Goal: Information Seeking & Learning: Learn about a topic

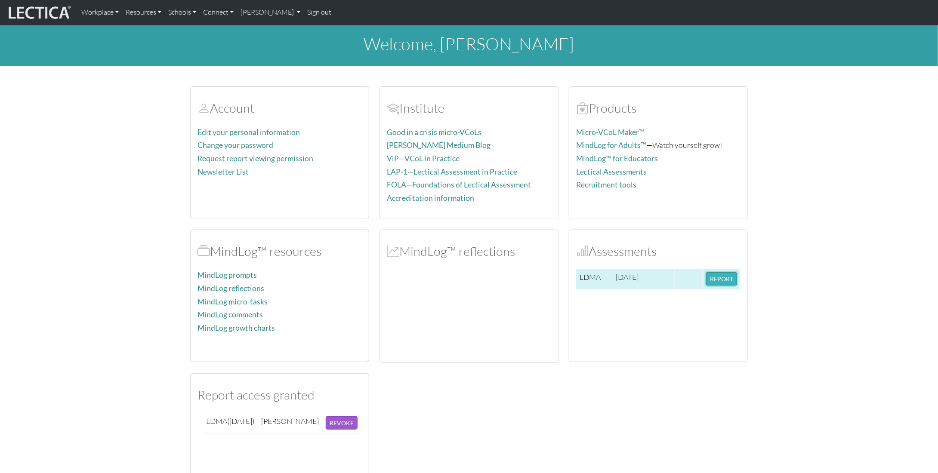
click at [707, 274] on button "REPORT" at bounding box center [721, 278] width 31 height 13
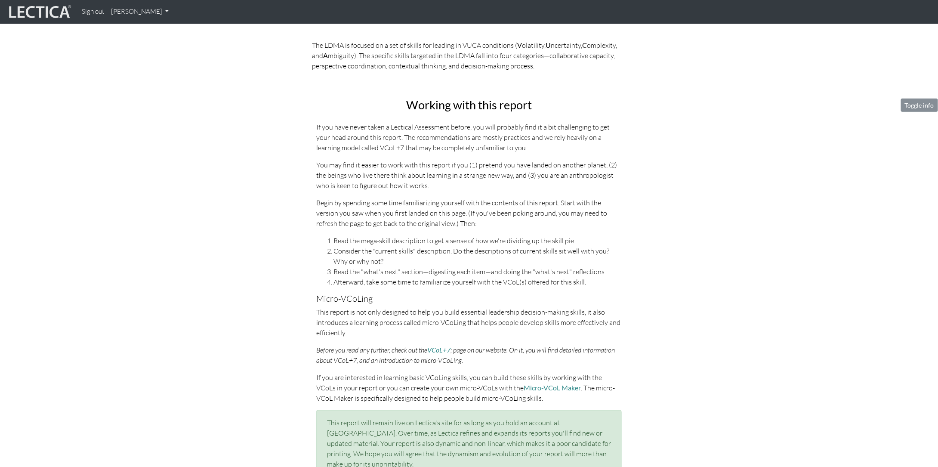
scroll to position [301, 0]
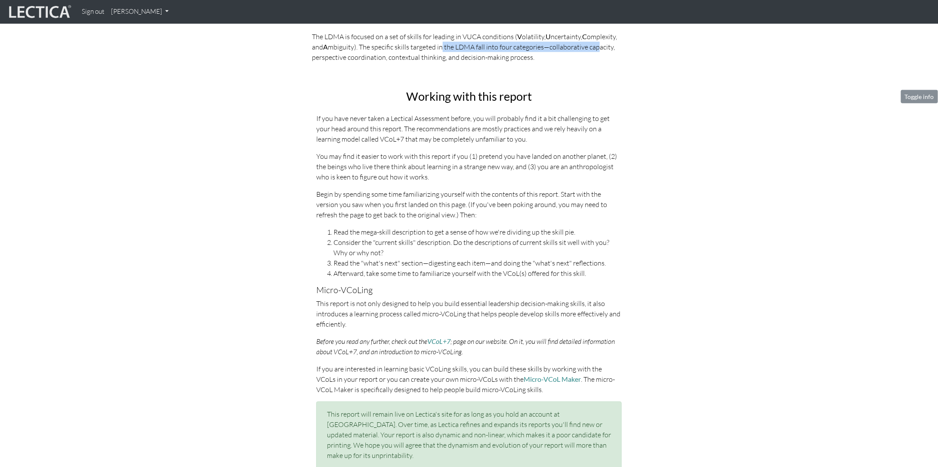
drag, startPoint x: 442, startPoint y: 49, endPoint x: 598, endPoint y: 51, distance: 155.7
click at [598, 51] on p "The LDMA is focused on a set of skills for leading in VUCA conditions ( V olati…" at bounding box center [469, 46] width 314 height 31
drag, startPoint x: 317, startPoint y: 58, endPoint x: 366, endPoint y: 59, distance: 49.0
click at [366, 59] on p "The LDMA is focused on a set of skills for leading in VUCA conditions ( V olati…" at bounding box center [469, 46] width 314 height 31
drag, startPoint x: 404, startPoint y: 59, endPoint x: 431, endPoint y: 59, distance: 26.7
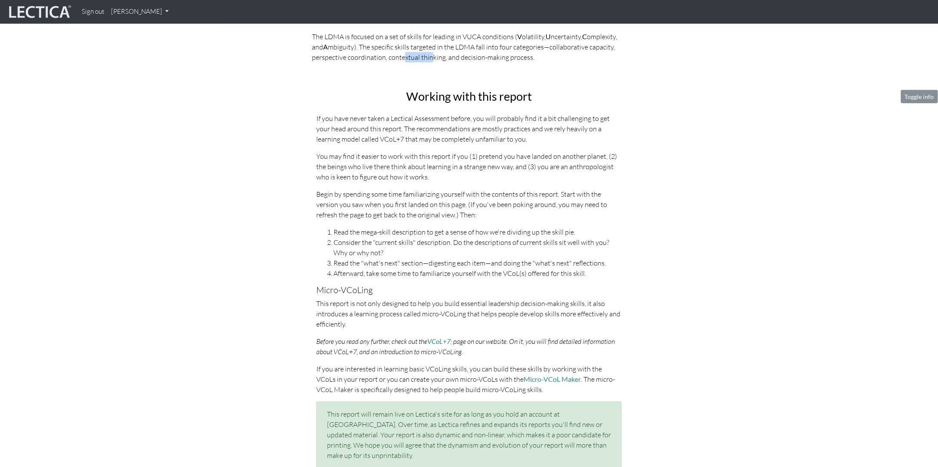
click at [431, 59] on p "The LDMA is focused on a set of skills for leading in VUCA conditions ( V olati…" at bounding box center [469, 46] width 314 height 31
drag, startPoint x: 465, startPoint y: 57, endPoint x: 493, endPoint y: 58, distance: 28.0
click at [493, 58] on p "The LDMA is focused on a set of skills for leading in VUCA conditions ( V olati…" at bounding box center [469, 46] width 314 height 31
drag, startPoint x: 341, startPoint y: 119, endPoint x: 527, endPoint y: 119, distance: 186.2
click at [476, 119] on p "If you have never taken a Lectical Assessment before, you will probably find it…" at bounding box center [468, 128] width 305 height 31
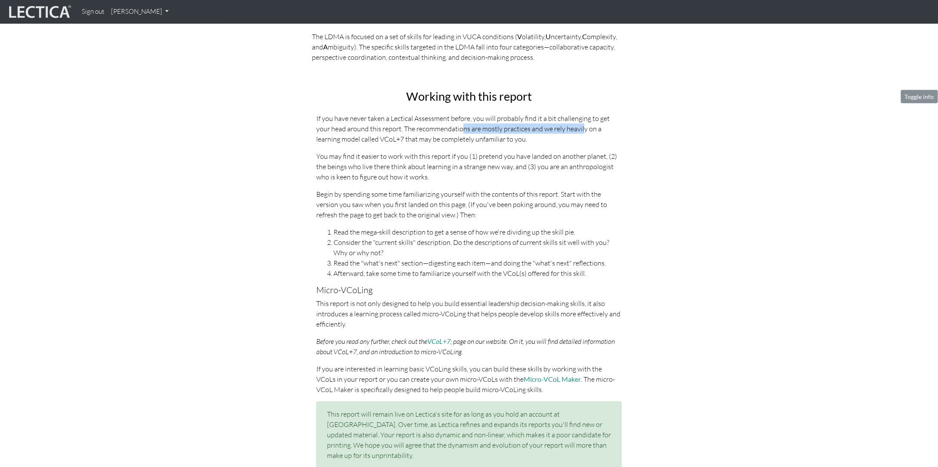
drag, startPoint x: 458, startPoint y: 127, endPoint x: 566, endPoint y: 129, distance: 107.6
click at [566, 129] on p "If you have never taken a Lectical Assessment before, you will probably find it…" at bounding box center [468, 128] width 305 height 31
drag, startPoint x: 329, startPoint y: 142, endPoint x: 477, endPoint y: 141, distance: 147.5
click at [476, 141] on p "If you have never taken a Lectical Assessment before, you will probably find it…" at bounding box center [468, 128] width 305 height 31
drag, startPoint x: 391, startPoint y: 156, endPoint x: 542, endPoint y: 156, distance: 150.5
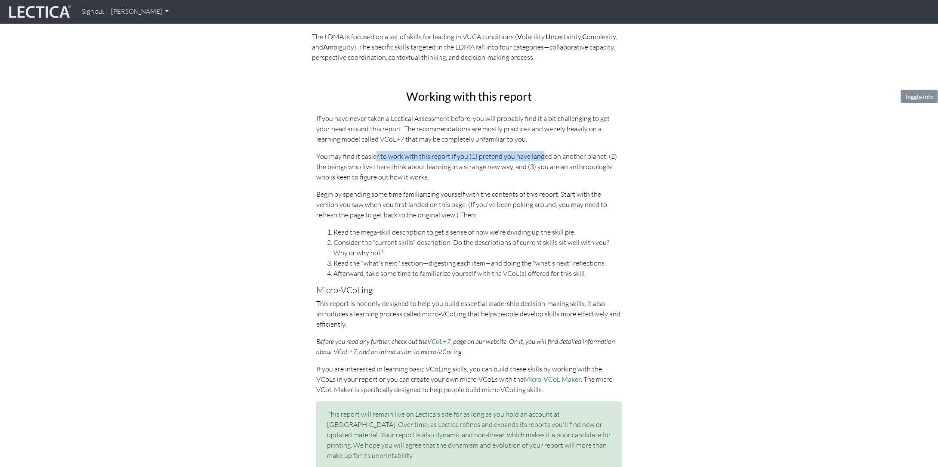
click at [542, 156] on p "You may find it easier to work with this report if you (1) pretend you have lan…" at bounding box center [468, 166] width 305 height 31
drag, startPoint x: 388, startPoint y: 167, endPoint x: 489, endPoint y: 167, distance: 101.1
click at [485, 167] on p "You may find it easier to work with this report if you (1) pretend you have lan…" at bounding box center [468, 166] width 305 height 31
drag, startPoint x: 338, startPoint y: 179, endPoint x: 395, endPoint y: 180, distance: 57.2
click at [405, 178] on p "You may find it easier to work with this report if you (1) pretend you have lan…" at bounding box center [468, 166] width 305 height 31
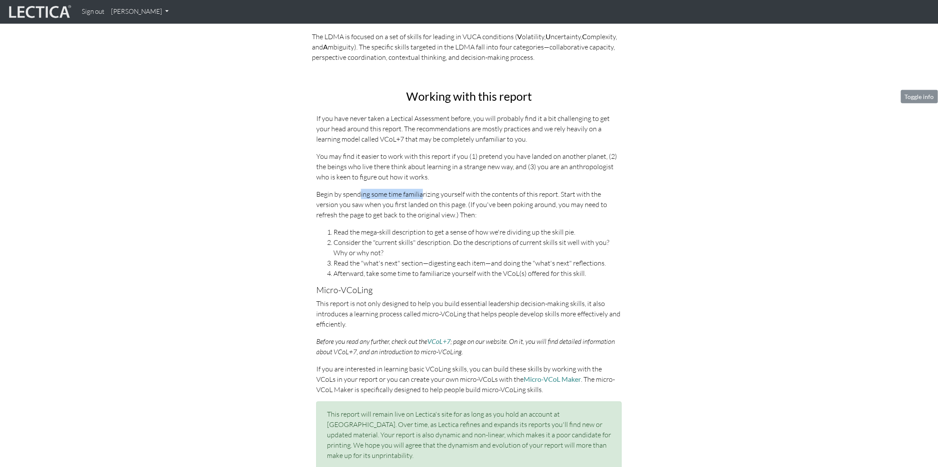
drag, startPoint x: 359, startPoint y: 192, endPoint x: 419, endPoint y: 198, distance: 60.9
click at [419, 198] on p "Begin by spending some time familiarizing yourself with the contents of this re…" at bounding box center [468, 204] width 305 height 31
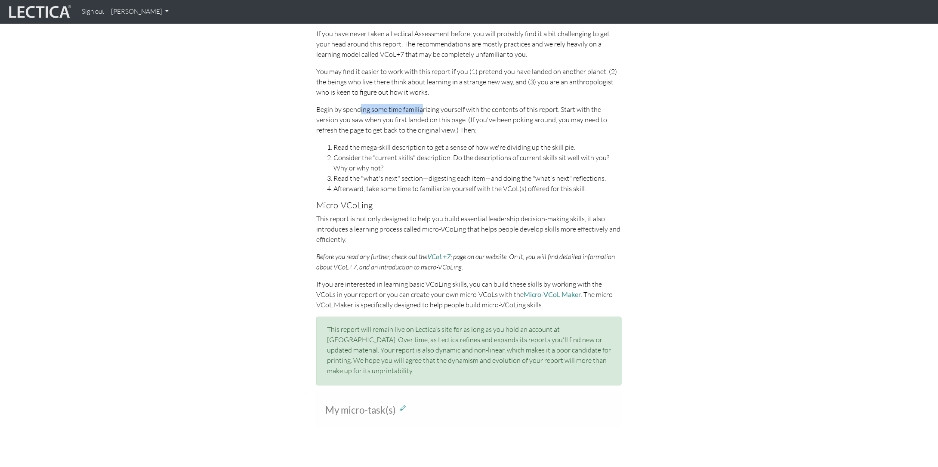
scroll to position [387, 0]
drag, startPoint x: 366, startPoint y: 120, endPoint x: 435, endPoint y: 120, distance: 69.2
click at [434, 120] on p "Begin by spending some time familiarizing yourself with the contents of this re…" at bounding box center [468, 118] width 305 height 31
drag, startPoint x: 462, startPoint y: 120, endPoint x: 527, endPoint y: 120, distance: 65.8
click at [527, 120] on p "Begin by spending some time familiarizing yourself with the contents of this re…" at bounding box center [468, 118] width 305 height 31
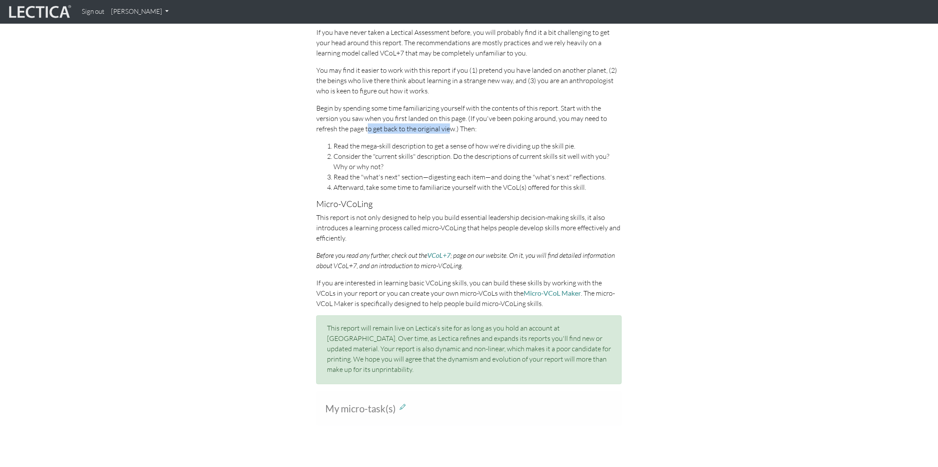
drag, startPoint x: 335, startPoint y: 130, endPoint x: 414, endPoint y: 130, distance: 79.6
click at [414, 130] on p "Begin by spending some time familiarizing yourself with the contents of this re…" at bounding box center [468, 118] width 305 height 31
drag, startPoint x: 352, startPoint y: 148, endPoint x: 510, endPoint y: 142, distance: 158.4
click at [510, 142] on li "Read the mega-skill description to get a sense of how we're dividing up the ski…" at bounding box center [477, 146] width 288 height 10
drag, startPoint x: 347, startPoint y: 154, endPoint x: 484, endPoint y: 157, distance: 136.8
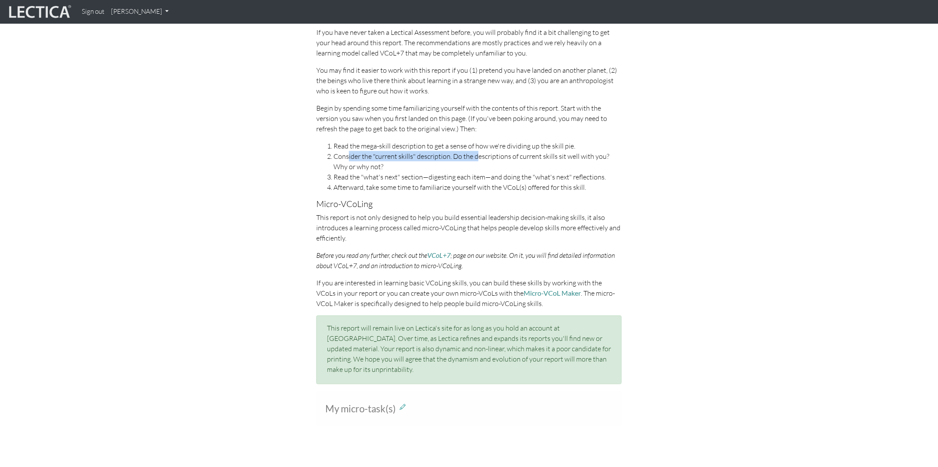
click at [481, 157] on li "Consider the "current skills" description. Do the descriptions of current skill…" at bounding box center [477, 161] width 288 height 21
drag, startPoint x: 534, startPoint y: 156, endPoint x: 571, endPoint y: 156, distance: 37.0
click at [571, 156] on li "Consider the "current skills" description. Do the descriptions of current skill…" at bounding box center [477, 161] width 288 height 21
drag, startPoint x: 345, startPoint y: 178, endPoint x: 432, endPoint y: 178, distance: 87.7
click at [432, 178] on li "Read the "what's next" section—digesting each item—and doing the "what's next" …" at bounding box center [477, 177] width 288 height 10
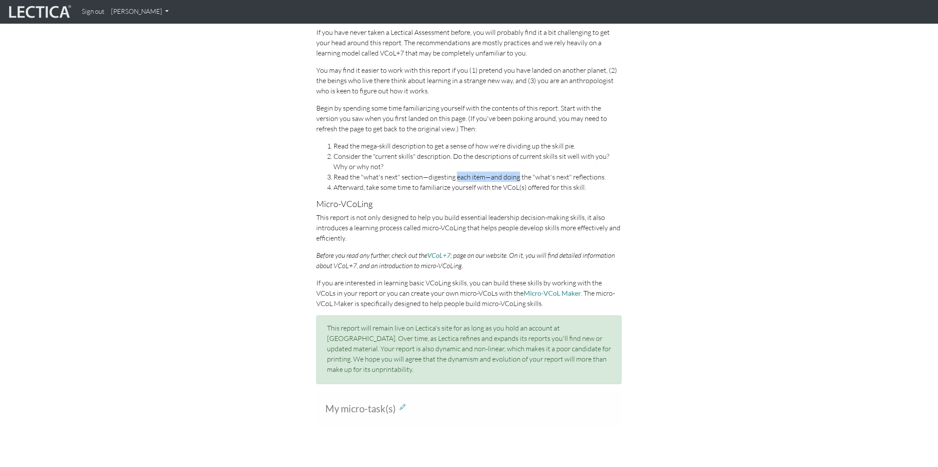
drag, startPoint x: 455, startPoint y: 177, endPoint x: 521, endPoint y: 175, distance: 65.8
click at [518, 176] on li "Read the "what's next" section—digesting each item—and doing the "what's next" …" at bounding box center [477, 177] width 288 height 10
drag, startPoint x: 565, startPoint y: 175, endPoint x: 588, endPoint y: 174, distance: 22.8
click at [588, 174] on li "Read the "what's next" section—digesting each item—and doing the "what's next" …" at bounding box center [477, 177] width 288 height 10
drag, startPoint x: 345, startPoint y: 186, endPoint x: 433, endPoint y: 186, distance: 88.2
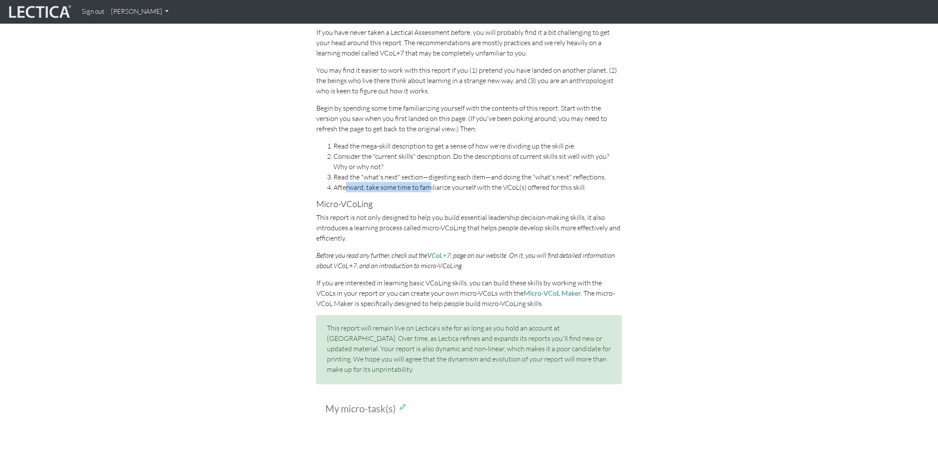
click at [428, 187] on li "Afterward, take some time to familiarize yourself with the VCoL(s) offered for …" at bounding box center [477, 187] width 288 height 10
drag, startPoint x: 454, startPoint y: 187, endPoint x: 532, endPoint y: 187, distance: 77.4
click at [526, 187] on li "Afterward, take some time to familiarize yourself with the VCoL(s) offered for …" at bounding box center [477, 187] width 288 height 10
click at [561, 189] on li "Afterward, take some time to familiarize yourself with the VCoL(s) offered for …" at bounding box center [477, 187] width 288 height 10
drag, startPoint x: 346, startPoint y: 216, endPoint x: 437, endPoint y: 216, distance: 91.2
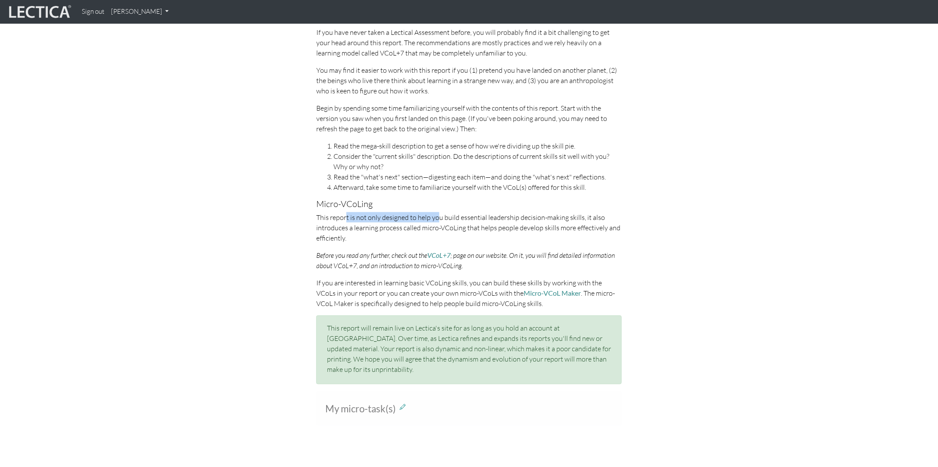
click at [437, 216] on p "This report is not only designed to help you build essential leadership decisio…" at bounding box center [468, 227] width 305 height 31
drag, startPoint x: 460, startPoint y: 218, endPoint x: 508, endPoint y: 218, distance: 48.2
click at [508, 218] on p "This report is not only designed to help you build essential leadership decisio…" at bounding box center [468, 227] width 305 height 31
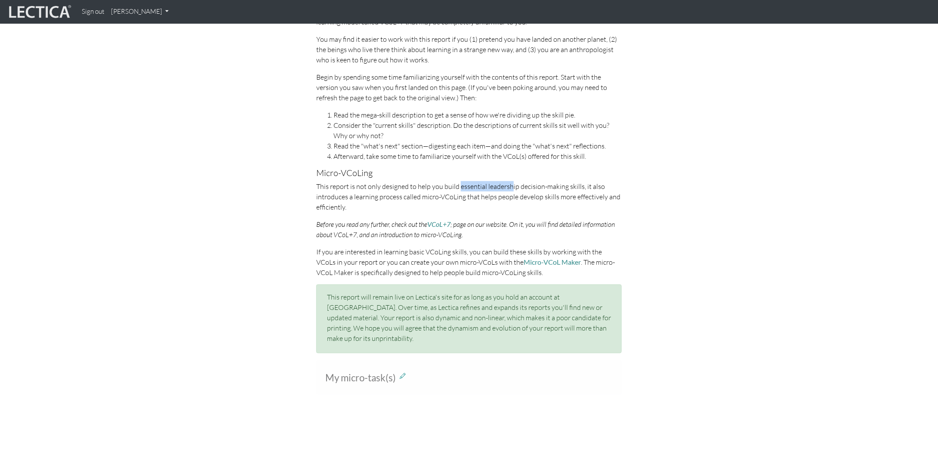
scroll to position [430, 0]
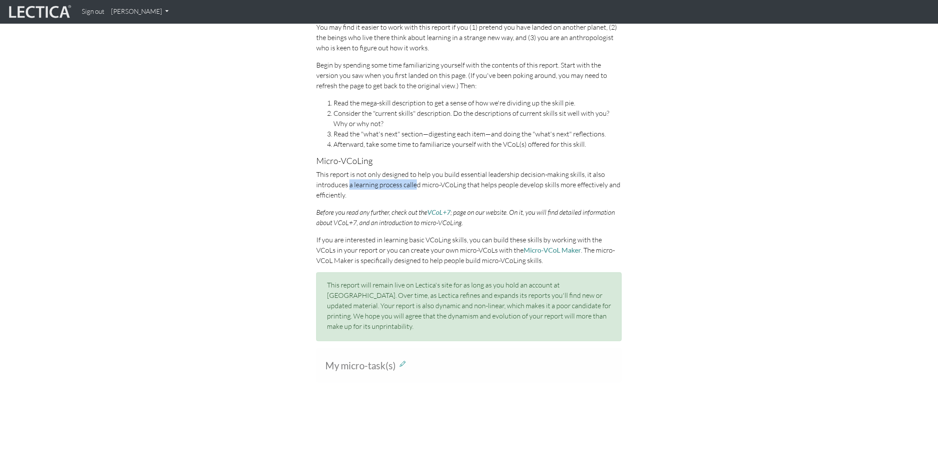
drag, startPoint x: 348, startPoint y: 183, endPoint x: 415, endPoint y: 186, distance: 66.3
click at [415, 186] on p "This report is not only designed to help you build essential leadership decisio…" at bounding box center [468, 184] width 305 height 31
drag, startPoint x: 448, startPoint y: 185, endPoint x: 504, endPoint y: 185, distance: 56.3
click at [504, 185] on p "This report is not only designed to help you build essential leadership decisio…" at bounding box center [468, 184] width 305 height 31
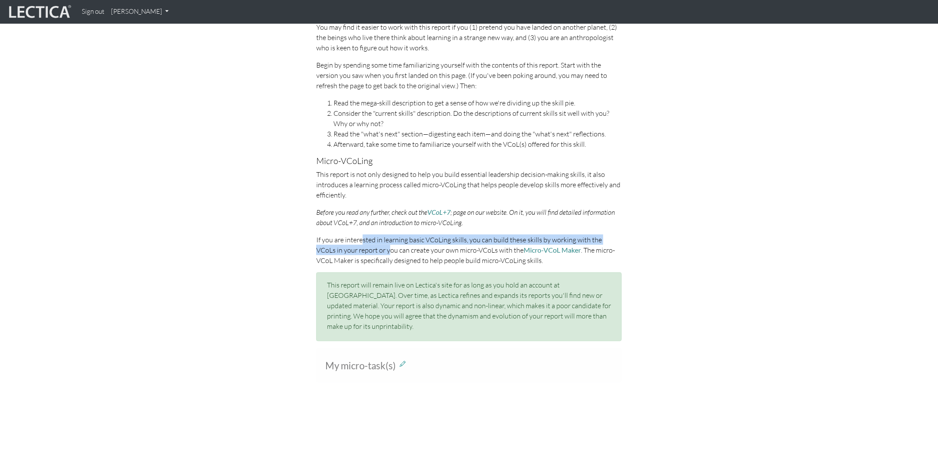
drag, startPoint x: 363, startPoint y: 241, endPoint x: 370, endPoint y: 254, distance: 14.4
click at [370, 254] on p "If you are interested in learning basic VCoLing skills, you can build these ski…" at bounding box center [468, 249] width 305 height 31
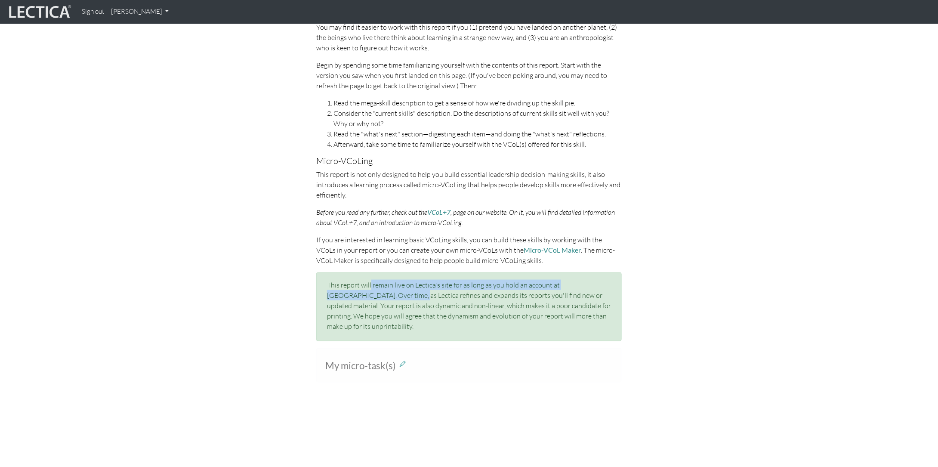
drag, startPoint x: 370, startPoint y: 283, endPoint x: 370, endPoint y: 295, distance: 12.0
click at [370, 295] on p "This report will remain live on Lectica's site for as long as you hold an accou…" at bounding box center [469, 306] width 284 height 52
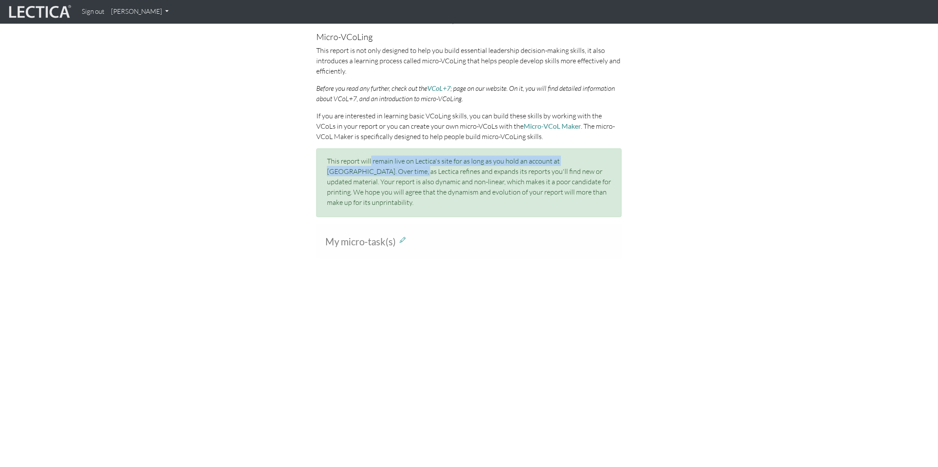
scroll to position [559, 0]
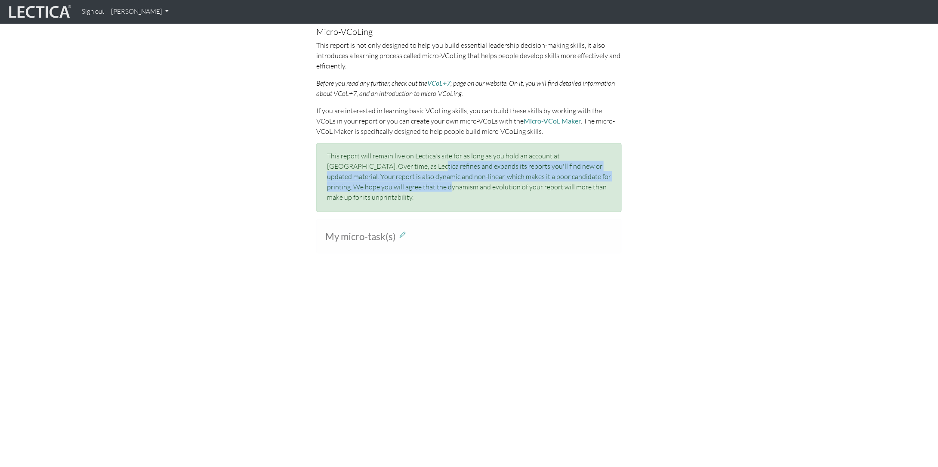
drag, startPoint x: 385, startPoint y: 167, endPoint x: 388, endPoint y: 185, distance: 17.5
click at [388, 185] on p "This report will remain live on Lectica's site for as long as you hold an accou…" at bounding box center [469, 177] width 284 height 52
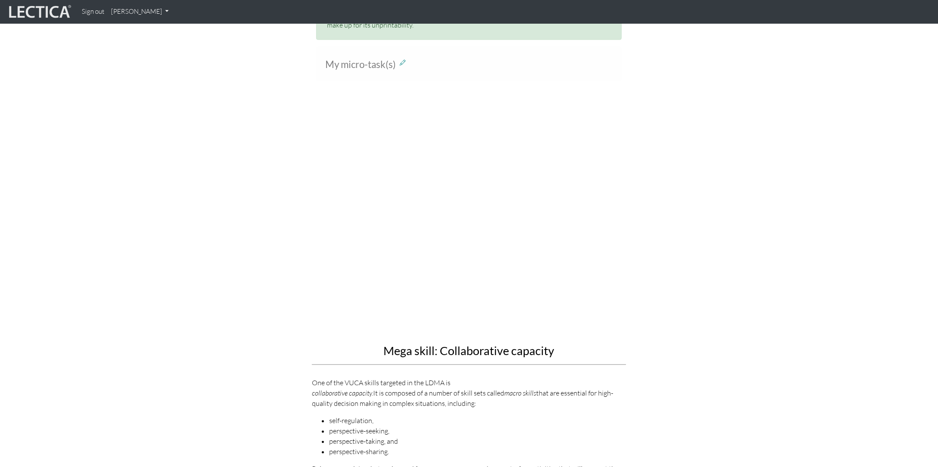
scroll to position [860, 0]
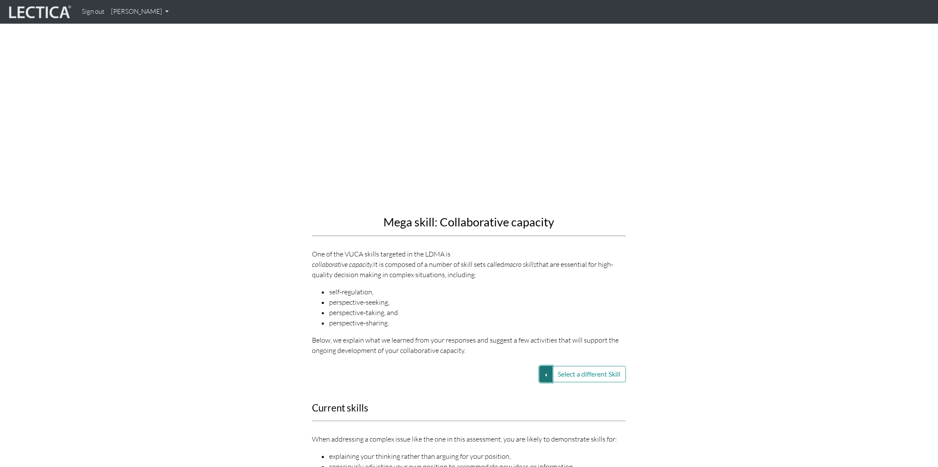
click at [546, 366] on button "Select a different Skill" at bounding box center [545, 374] width 13 height 16
click at [522, 379] on link "VUCA—Perspective coordination" at bounding box center [485, 384] width 92 height 10
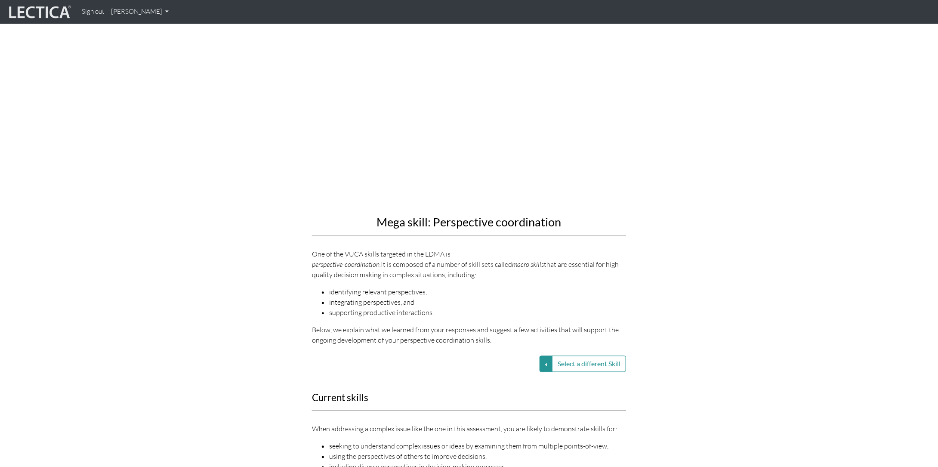
click at [535, 355] on div "Select a different Skill VUCA—Collaborative capacity VUCA—Perspective coordinat…" at bounding box center [468, 363] width 327 height 16
click at [546, 355] on button "Select a different Skill" at bounding box center [545, 363] width 13 height 16
click at [513, 359] on link "VUCA—Collaborative capacity" at bounding box center [485, 364] width 92 height 10
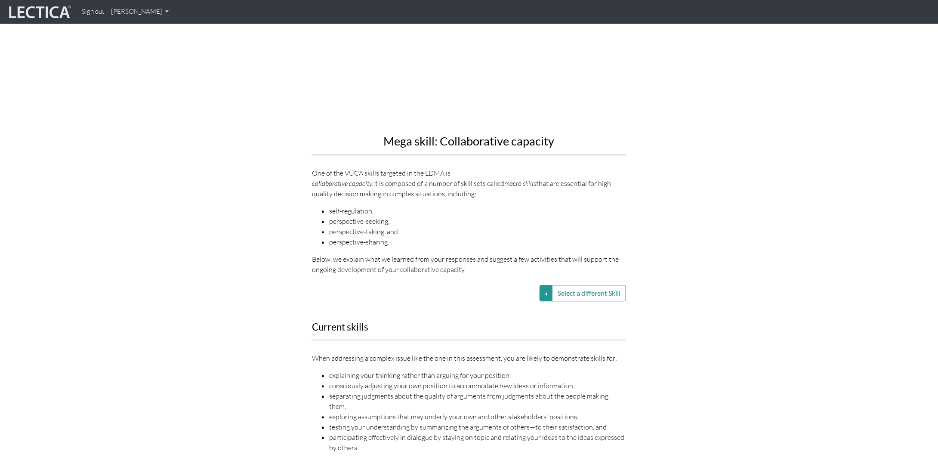
scroll to position [989, 0]
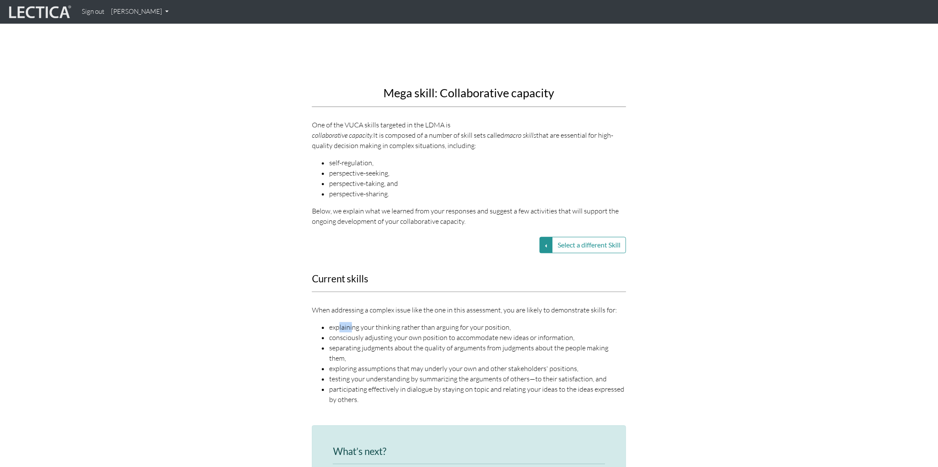
drag, startPoint x: 340, startPoint y: 308, endPoint x: 351, endPoint y: 308, distance: 11.2
click at [351, 322] on li "explaining your thinking rather than arguing for your position," at bounding box center [477, 327] width 297 height 10
click at [353, 322] on li "explaining your thinking rather than arguing for your position," at bounding box center [477, 327] width 297 height 10
drag, startPoint x: 346, startPoint y: 305, endPoint x: 509, endPoint y: 308, distance: 163.0
click at [509, 322] on li "explaining your thinking rather than arguing for your position," at bounding box center [477, 327] width 297 height 10
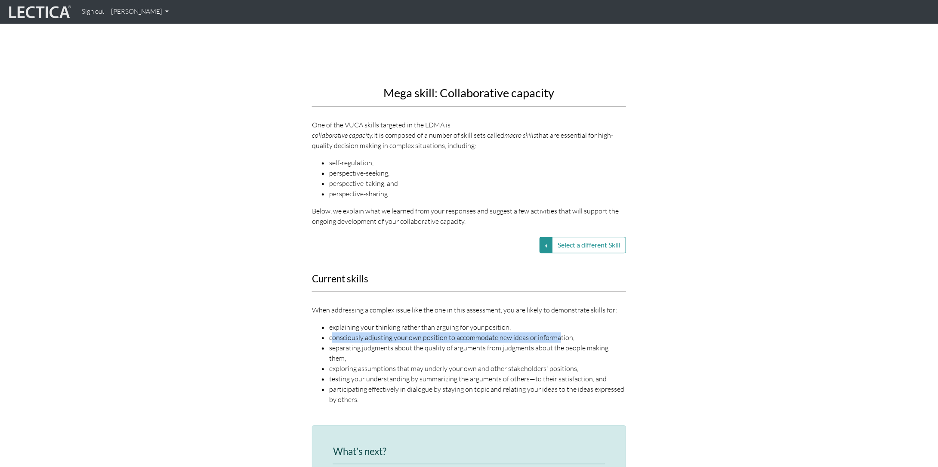
drag, startPoint x: 332, startPoint y: 314, endPoint x: 557, endPoint y: 318, distance: 224.5
click at [556, 332] on li "consciously adjusting your own position to accommodate new ideas or information," at bounding box center [477, 337] width 297 height 10
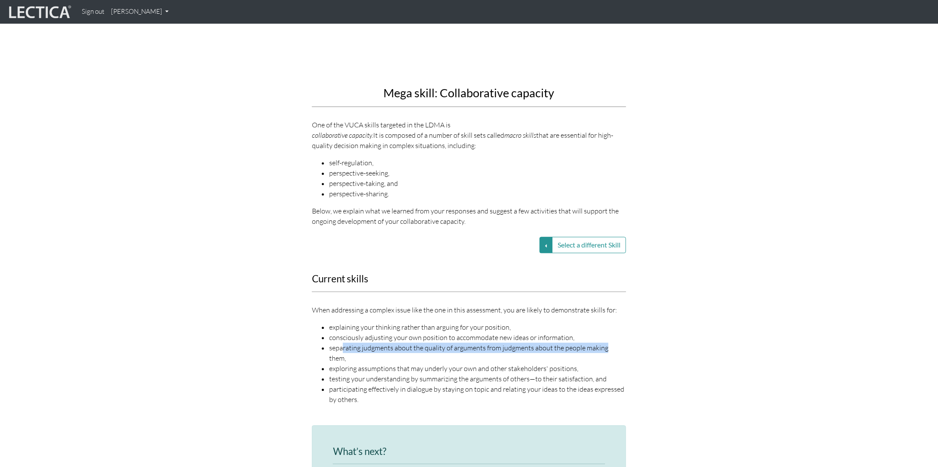
drag, startPoint x: 343, startPoint y: 326, endPoint x: 601, endPoint y: 326, distance: 258.1
click at [601, 342] on li "separating judgments about the quality of arguments from judgments about the pe…" at bounding box center [477, 352] width 297 height 21
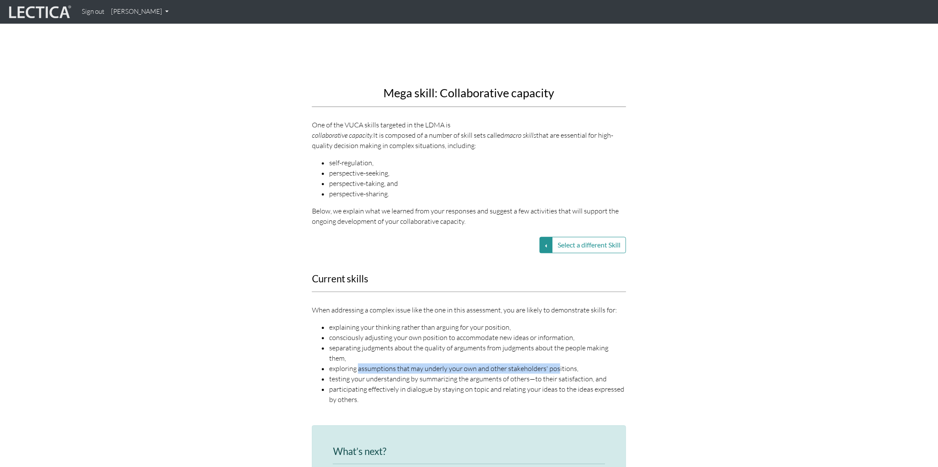
drag, startPoint x: 357, startPoint y: 337, endPoint x: 555, endPoint y: 338, distance: 197.9
click at [555, 363] on li "exploring assumptions that may underly your own and other stakeholders' positio…" at bounding box center [477, 368] width 297 height 10
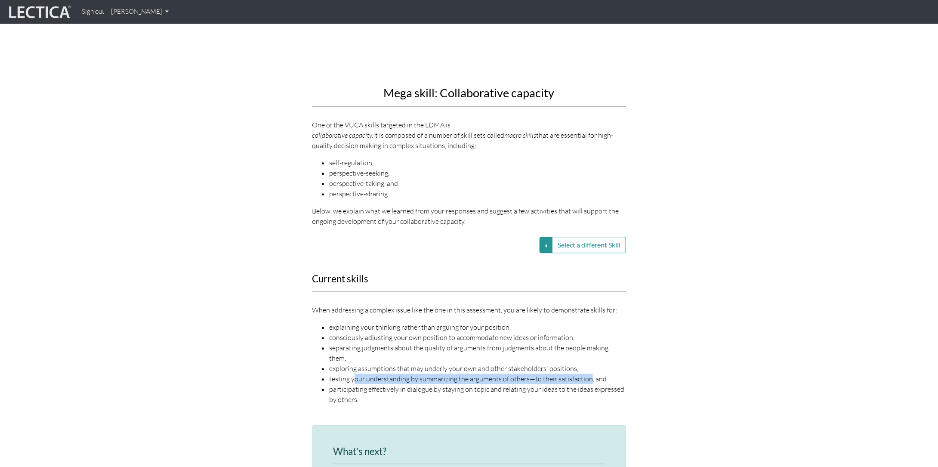
drag, startPoint x: 353, startPoint y: 345, endPoint x: 588, endPoint y: 347, distance: 235.7
click at [588, 373] on li "testing your understanding by summarizing the arguments of others—to their sati…" at bounding box center [477, 378] width 297 height 10
drag, startPoint x: 340, startPoint y: 359, endPoint x: 605, endPoint y: 358, distance: 265.0
click at [605, 384] on li "participating effectively in dialogue by staying on topic and relating your ide…" at bounding box center [477, 394] width 297 height 21
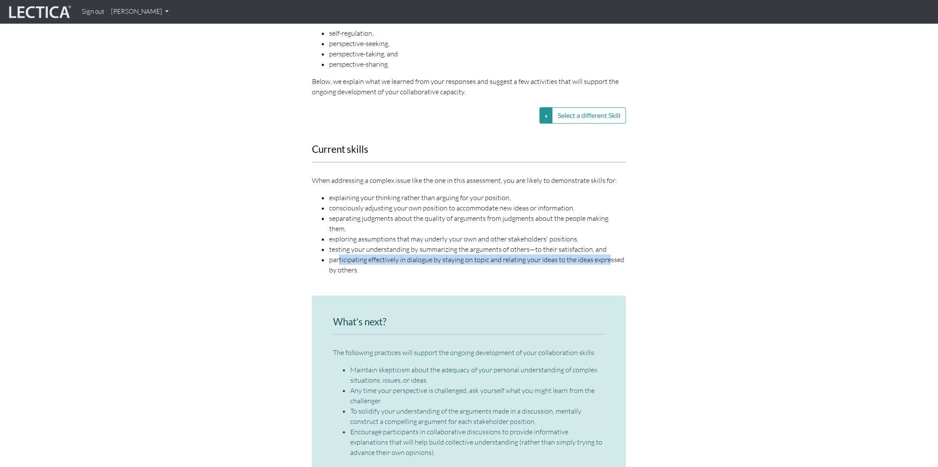
scroll to position [1161, 0]
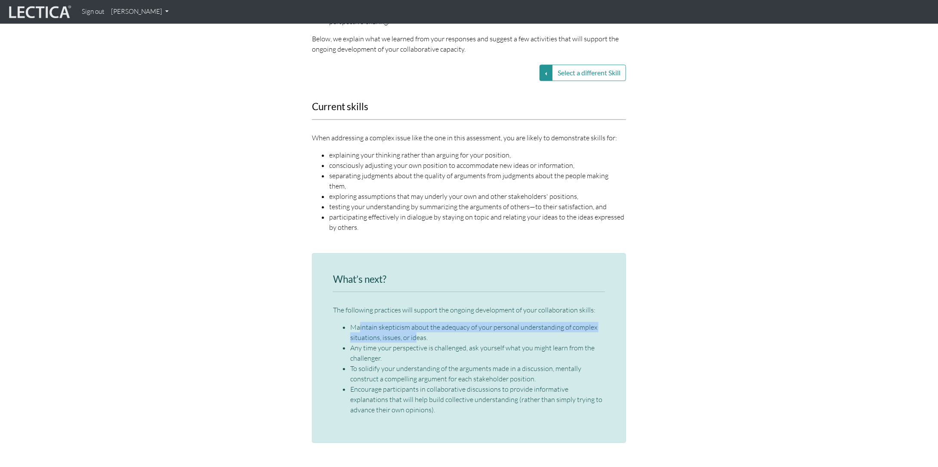
drag, startPoint x: 360, startPoint y: 292, endPoint x: 413, endPoint y: 309, distance: 56.3
click at [413, 322] on li "Maintain skepticism about the adequacy of your personal understanding of comple…" at bounding box center [477, 332] width 255 height 21
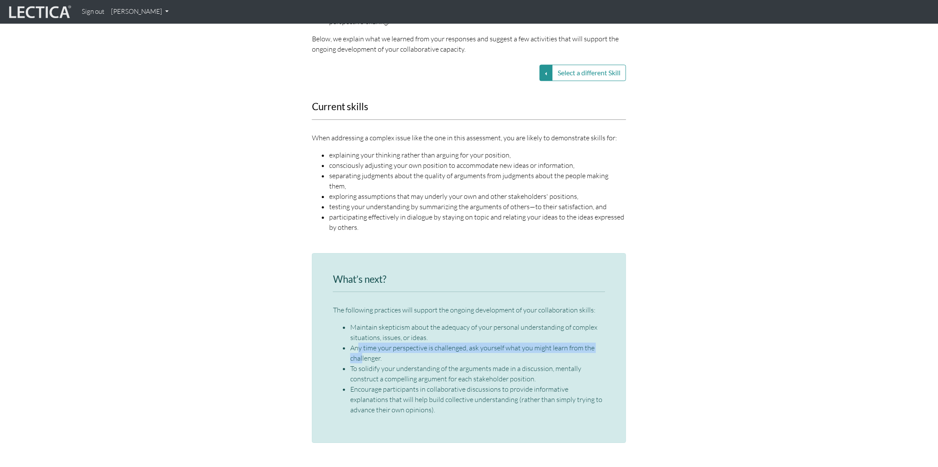
drag, startPoint x: 374, startPoint y: 316, endPoint x: 362, endPoint y: 326, distance: 15.6
click at [362, 342] on li "Any time your perspective is challenged, ask yourself what you might learn from…" at bounding box center [477, 352] width 255 height 21
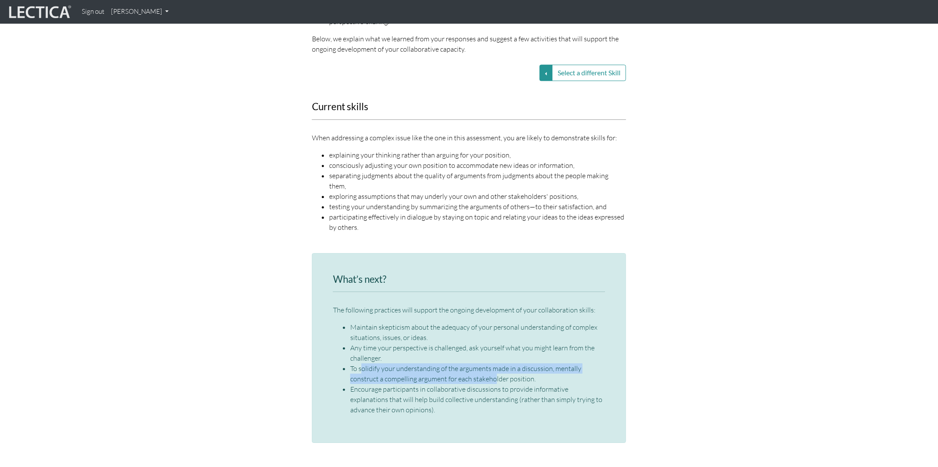
drag, startPoint x: 362, startPoint y: 336, endPoint x: 494, endPoint y: 350, distance: 132.3
click at [494, 363] on li "To solidify your understanding of the arguments made in a discussion, mentally …" at bounding box center [477, 373] width 255 height 21
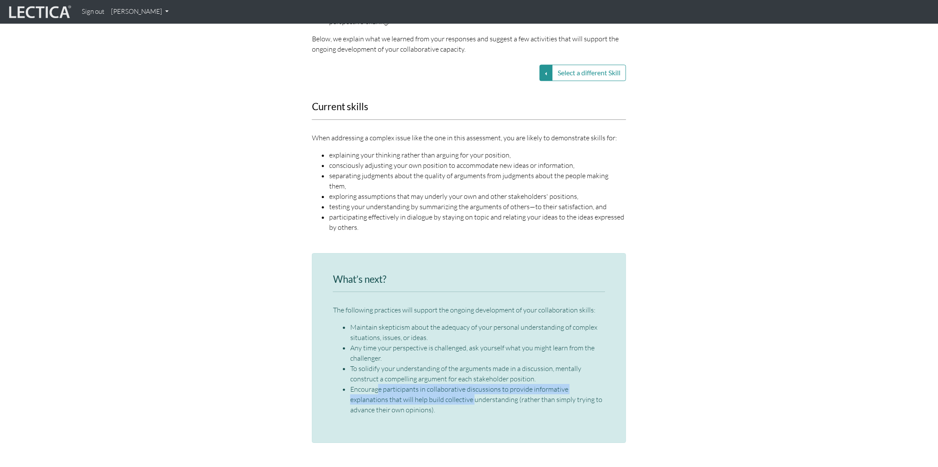
drag, startPoint x: 377, startPoint y: 355, endPoint x: 433, endPoint y: 368, distance: 57.4
click at [433, 384] on li "Encourage participants in collaborative discussions to provide informative expl…" at bounding box center [477, 399] width 255 height 31
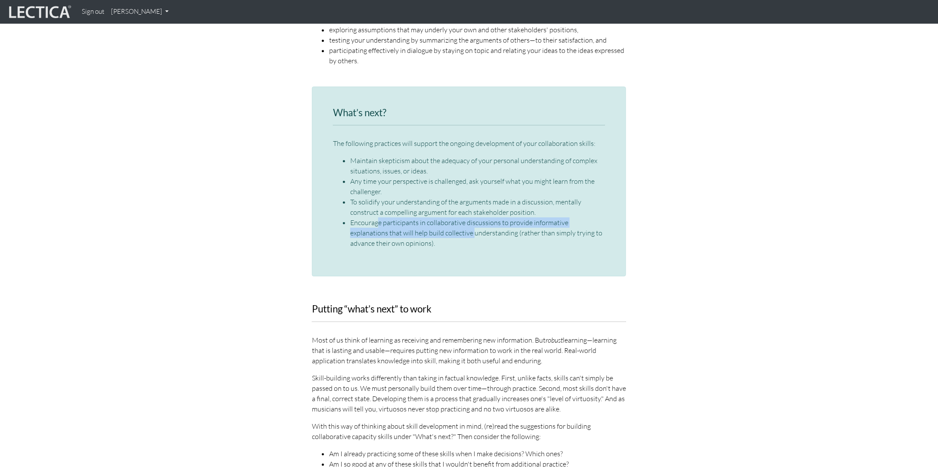
scroll to position [1333, 0]
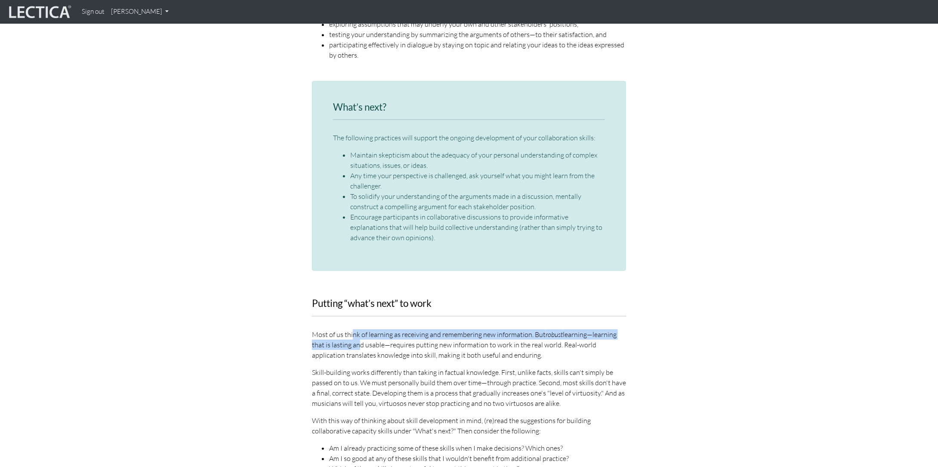
drag, startPoint x: 352, startPoint y: 302, endPoint x: 355, endPoint y: 312, distance: 11.2
click at [355, 329] on p "Most of us think of learning as receiving and remembering new information. But …" at bounding box center [469, 344] width 314 height 31
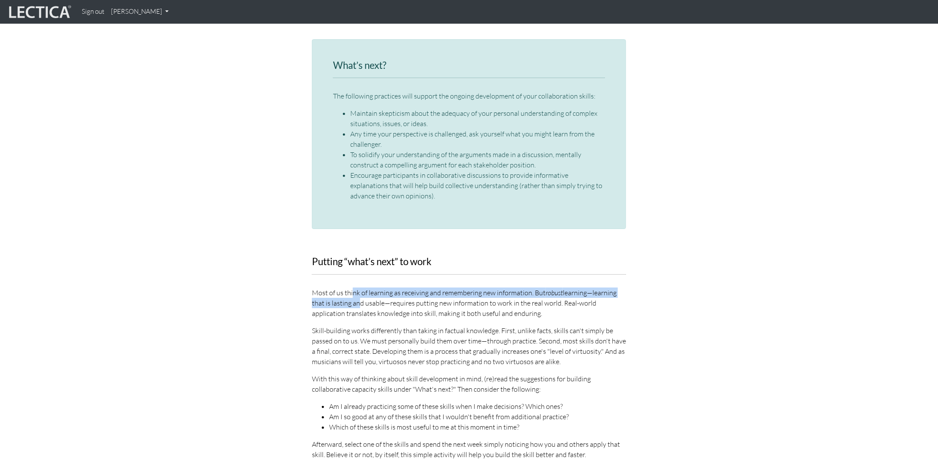
scroll to position [1419, 0]
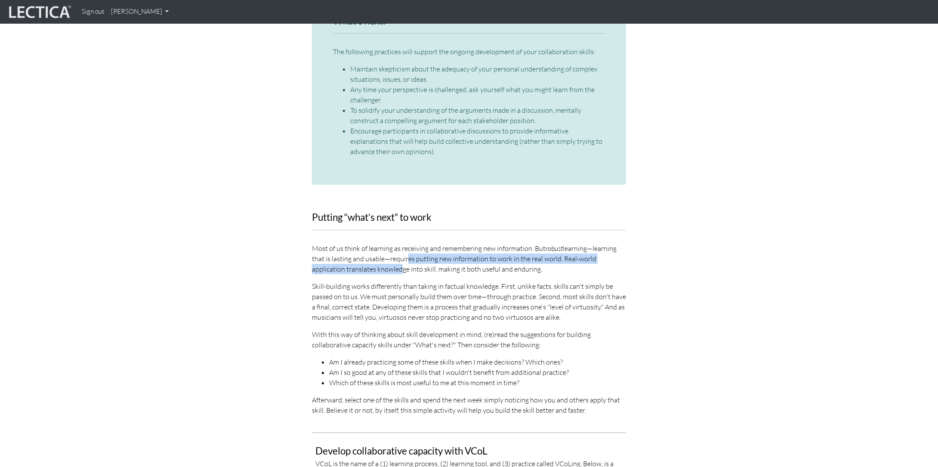
drag, startPoint x: 404, startPoint y: 227, endPoint x: 366, endPoint y: 238, distance: 40.3
click at [365, 243] on p "Most of us think of learning as receiving and remembering new information. But …" at bounding box center [469, 258] width 314 height 31
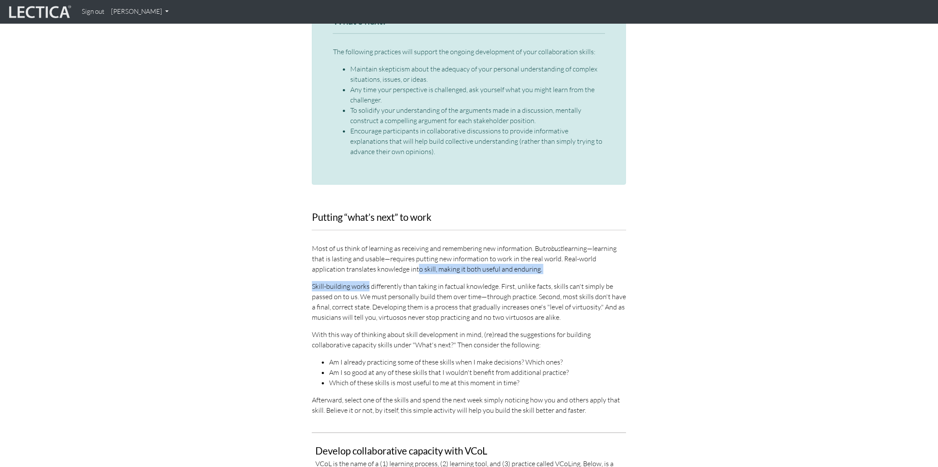
drag, startPoint x: 388, startPoint y: 235, endPoint x: 368, endPoint y: 253, distance: 26.8
click at [368, 253] on div "Putting “what’s next” to work Most of us think of learning as receiving and rem…" at bounding box center [469, 313] width 314 height 203
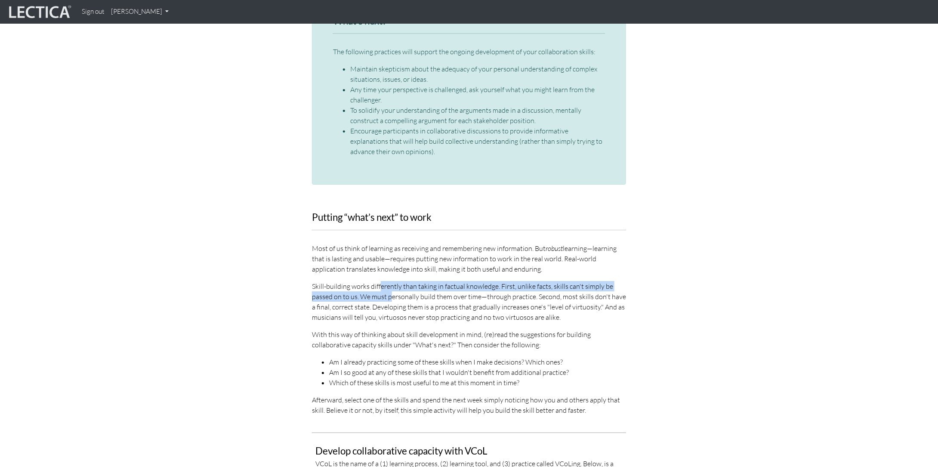
drag, startPoint x: 379, startPoint y: 254, endPoint x: 390, endPoint y: 265, distance: 14.9
click at [390, 281] on p "Skill-building works differently than taking in factual knowledge. First, unlik…" at bounding box center [469, 301] width 314 height 41
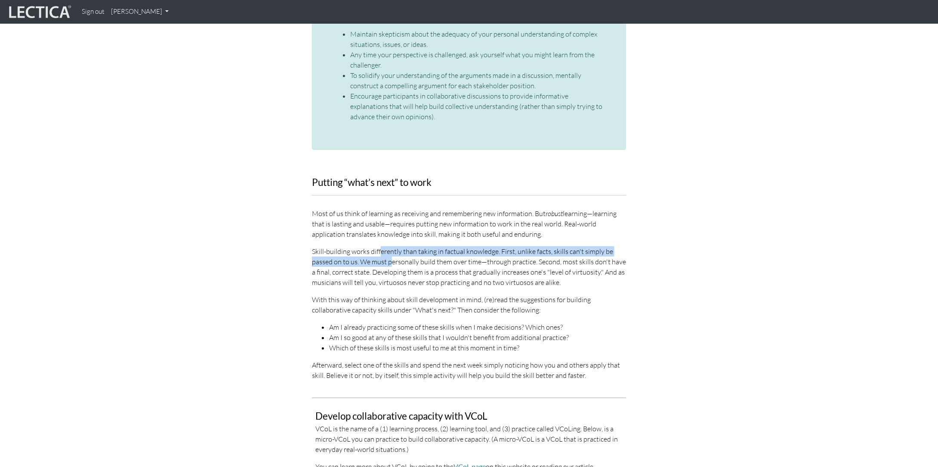
scroll to position [1505, 0]
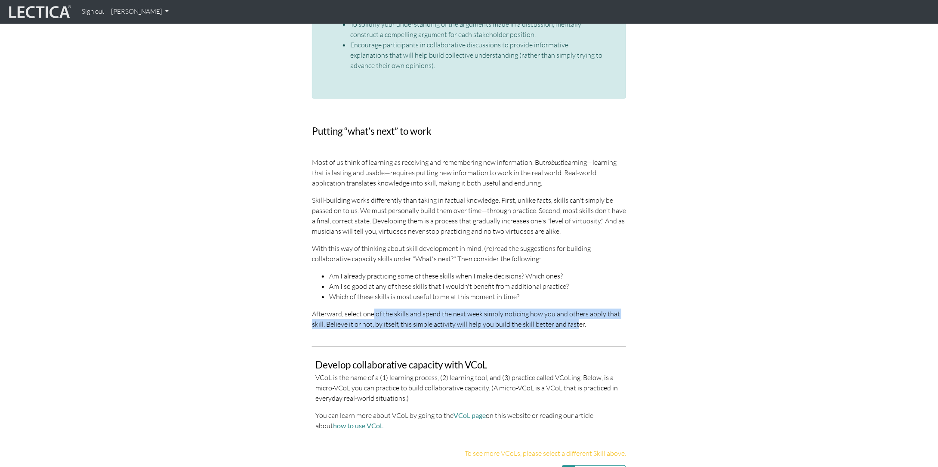
drag, startPoint x: 374, startPoint y: 280, endPoint x: 574, endPoint y: 295, distance: 200.2
click at [574, 308] on p "Afterward, select one of the skills and spend the next week simply noticing how…" at bounding box center [469, 318] width 314 height 21
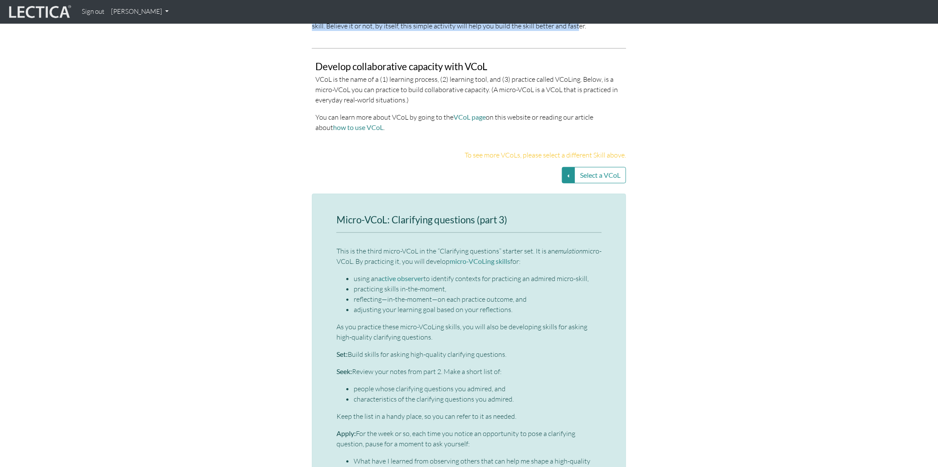
scroll to position [1806, 0]
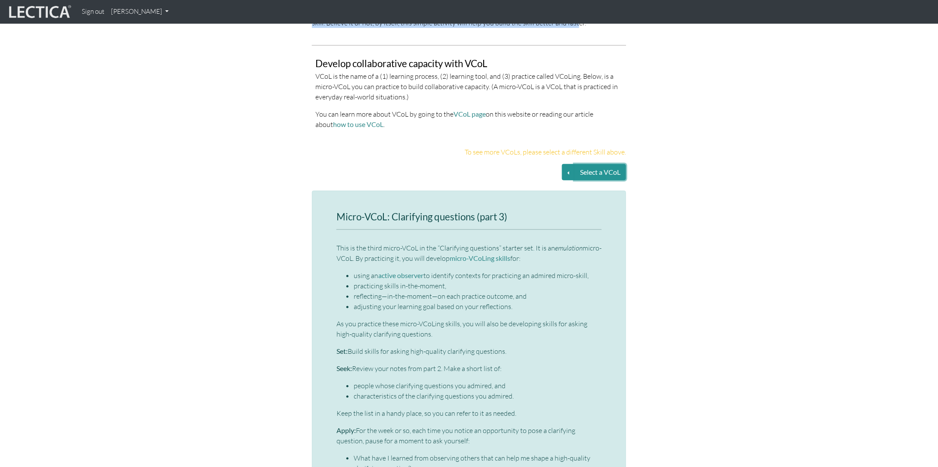
click at [575, 164] on button "Select a VCoL" at bounding box center [600, 172] width 52 height 16
click at [565, 164] on button "Select a VCoL" at bounding box center [568, 172] width 13 height 16
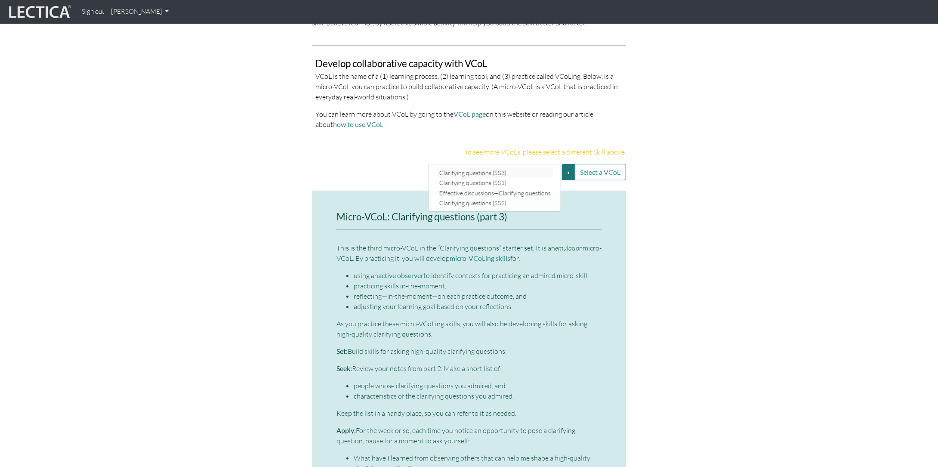
click at [537, 168] on link "Clarifying questions (SS3)" at bounding box center [495, 173] width 116 height 10
click at [566, 164] on button "Select a VCoL" at bounding box center [568, 172] width 13 height 16
click at [531, 178] on link "Clarifying questions (SS1)" at bounding box center [495, 183] width 116 height 10
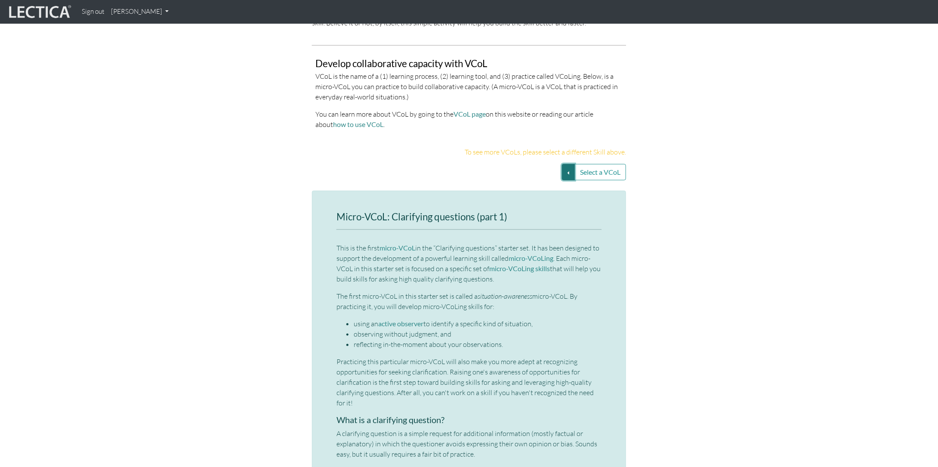
click at [569, 164] on button "Select a VCoL" at bounding box center [568, 172] width 13 height 16
click at [536, 168] on link "Clarifying questions (SS3)" at bounding box center [495, 173] width 116 height 10
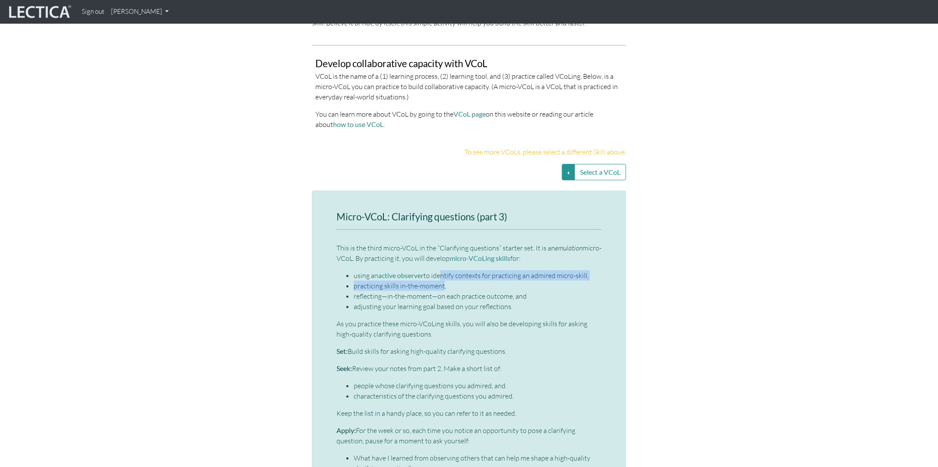
drag, startPoint x: 440, startPoint y: 241, endPoint x: 443, endPoint y: 249, distance: 8.9
click at [443, 270] on ul "using an active observer to identify contexts for practicing an admired micro-s…" at bounding box center [468, 290] width 265 height 41
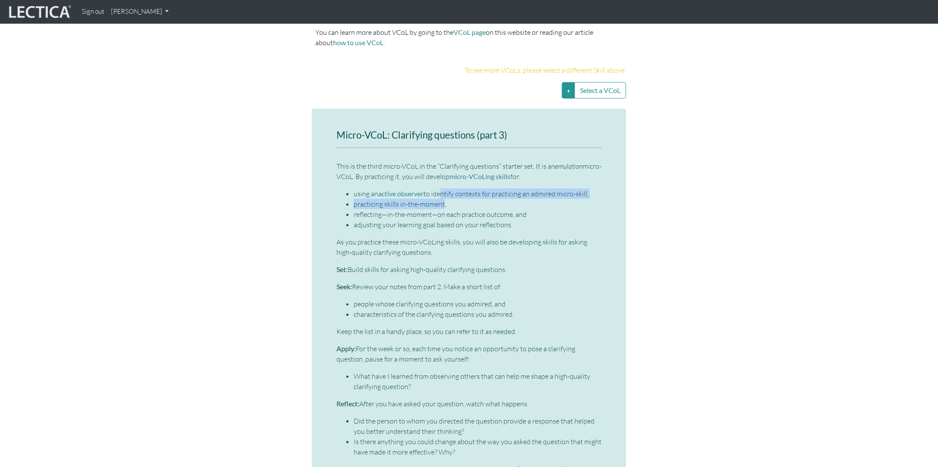
scroll to position [1893, 0]
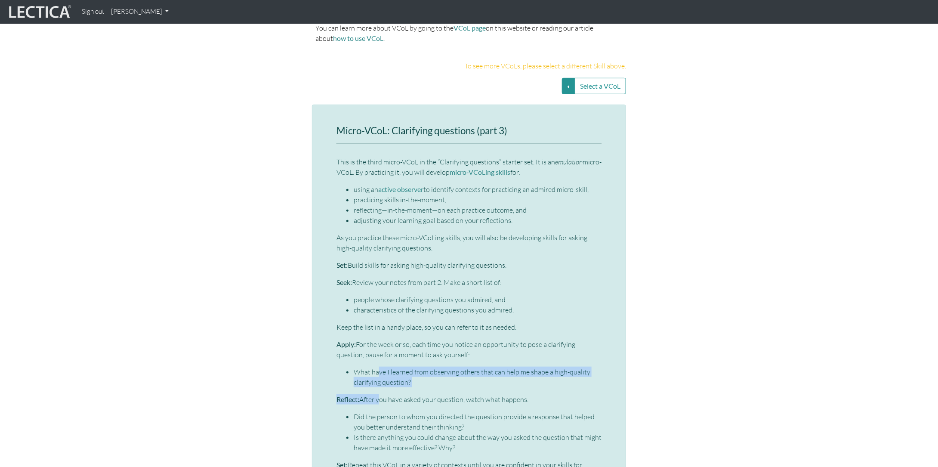
drag, startPoint x: 377, startPoint y: 342, endPoint x: 379, endPoint y: 354, distance: 11.8
click at [379, 354] on div "Micro-VCoL: Clarifying questions (part 3) This is the third micro-VCoL in the “…" at bounding box center [468, 320] width 265 height 389
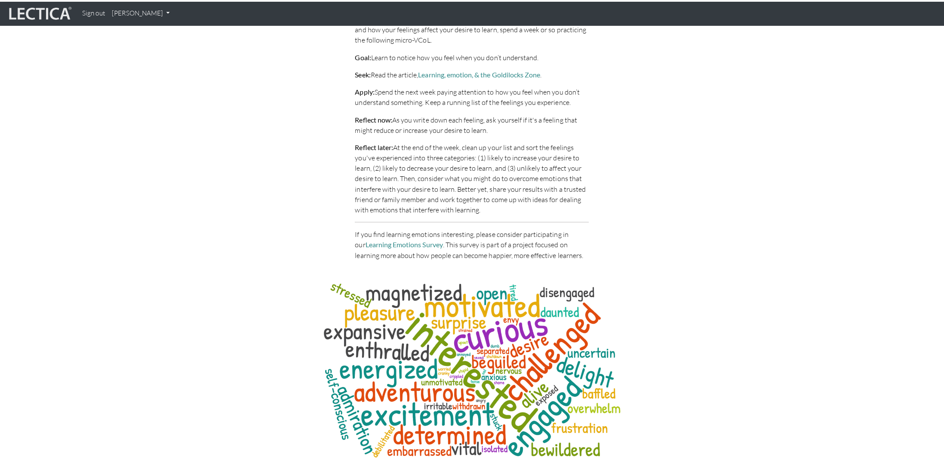
scroll to position [3054, 0]
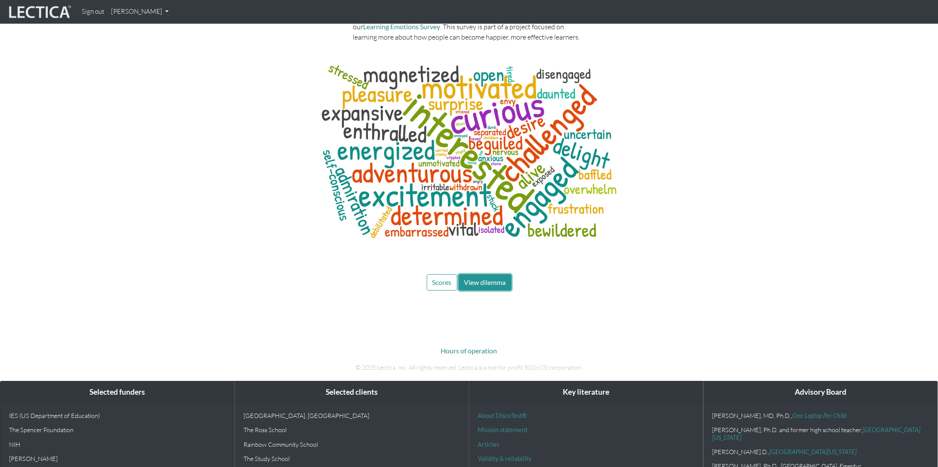
click at [484, 278] on span "View dilemma" at bounding box center [485, 282] width 42 height 8
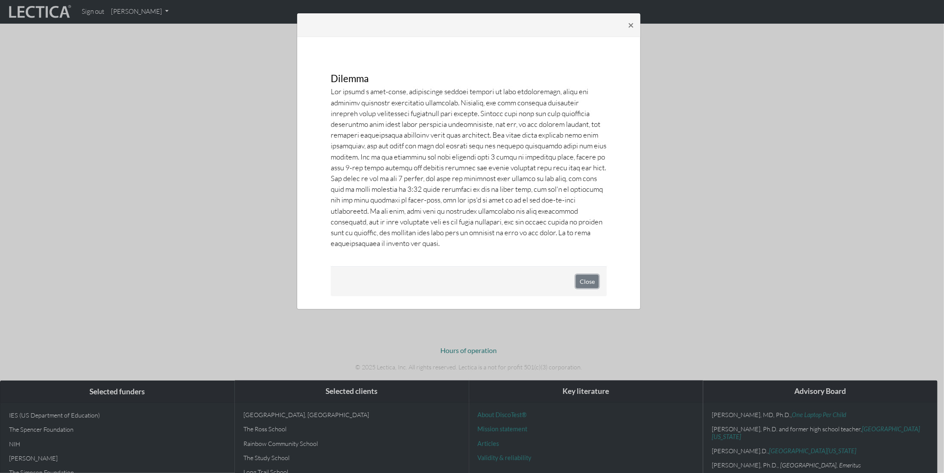
click at [588, 278] on button "Close" at bounding box center [587, 281] width 23 height 13
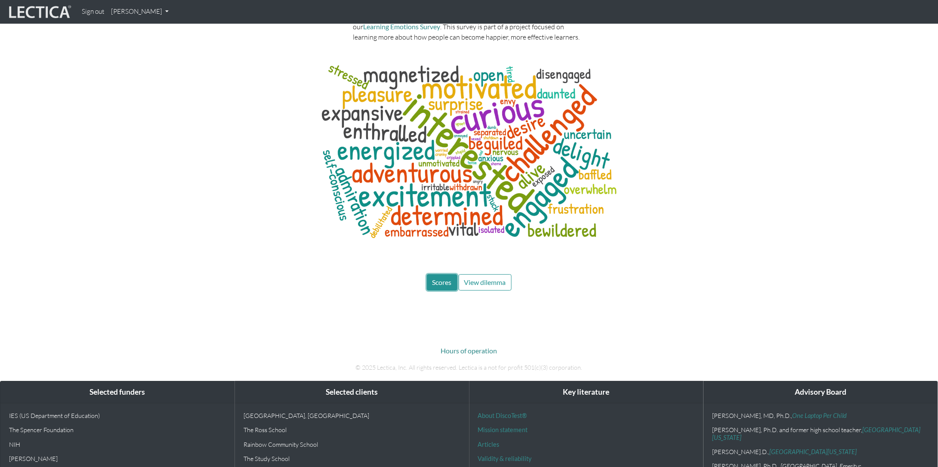
click at [441, 278] on span "Scores" at bounding box center [441, 282] width 19 height 8
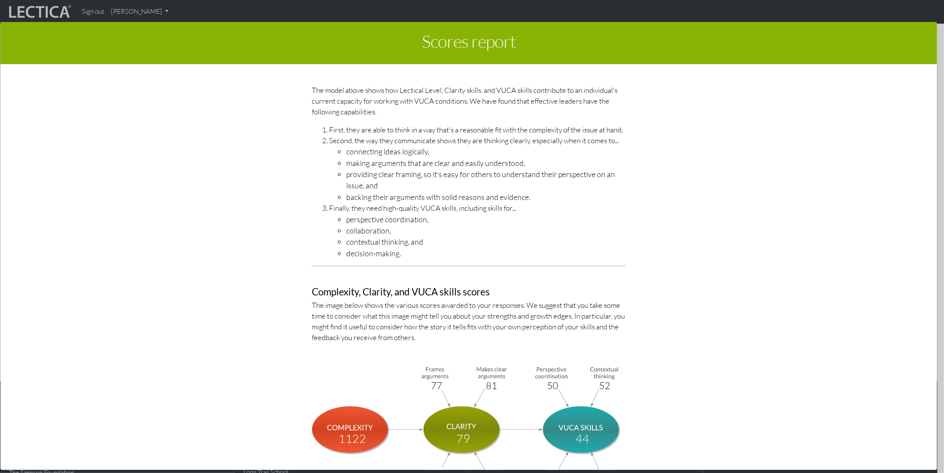
scroll to position [2655, 0]
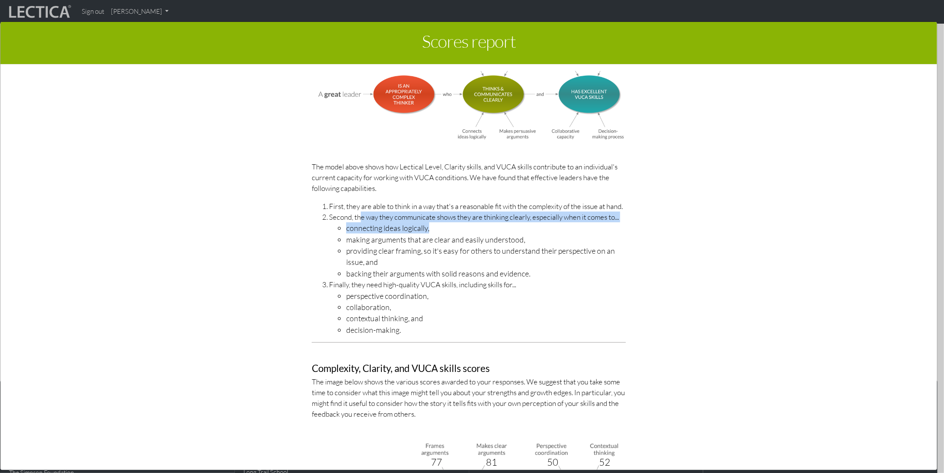
drag, startPoint x: 354, startPoint y: 215, endPoint x: 448, endPoint y: 219, distance: 94.7
click at [448, 219] on li "Second, the way they communicate shows they are thinking clearly, especially wh…" at bounding box center [477, 246] width 297 height 68
click at [347, 212] on li "Second, the way they communicate shows they are thinking clearly, especially wh…" at bounding box center [477, 246] width 297 height 68
drag, startPoint x: 347, startPoint y: 211, endPoint x: 408, endPoint y: 225, distance: 62.7
click at [411, 224] on li "Second, the way they communicate shows they are thinking clearly, especially wh…" at bounding box center [477, 246] width 297 height 68
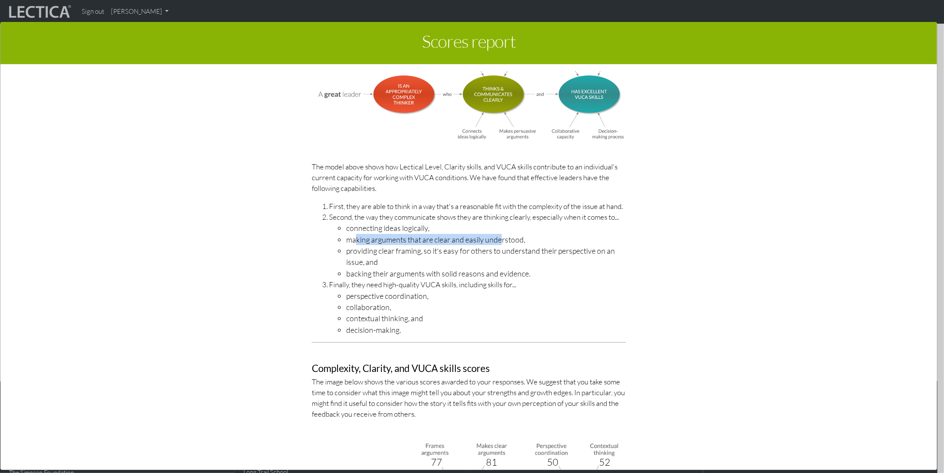
drag, startPoint x: 350, startPoint y: 231, endPoint x: 492, endPoint y: 236, distance: 142.9
click at [492, 236] on li "making arguments that are clear and easily understood," at bounding box center [486, 239] width 280 height 11
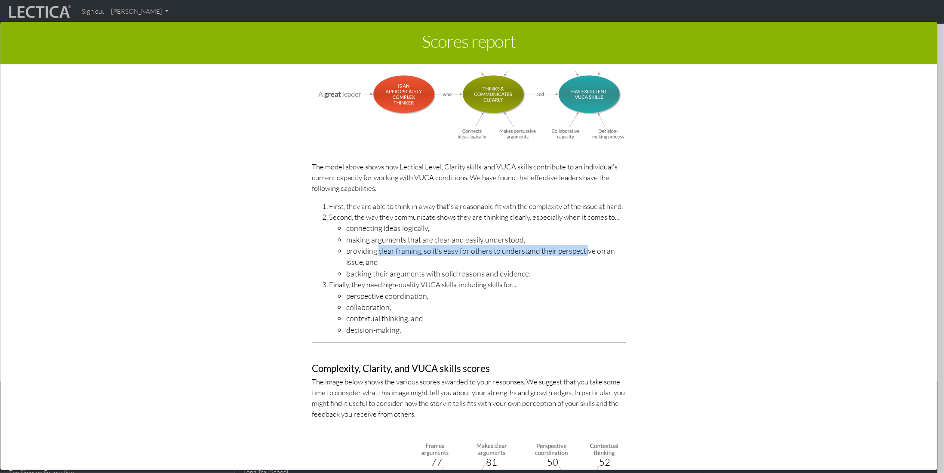
drag, startPoint x: 372, startPoint y: 243, endPoint x: 579, endPoint y: 247, distance: 207.4
click at [579, 247] on li "providing clear framing, so it's easy for others to understand their perspectiv…" at bounding box center [486, 256] width 280 height 23
drag, startPoint x: 354, startPoint y: 261, endPoint x: 384, endPoint y: 261, distance: 30.1
click at [384, 261] on li "providing clear framing, so it's easy for others to understand their perspectiv…" at bounding box center [486, 256] width 280 height 23
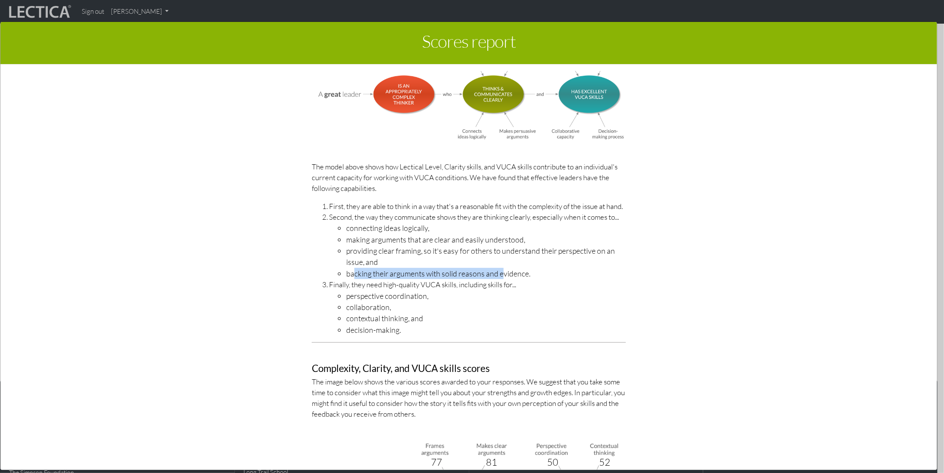
drag, startPoint x: 385, startPoint y: 270, endPoint x: 497, endPoint y: 269, distance: 111.4
click at [497, 270] on li "backing their arguments with solid reasons and evidence." at bounding box center [486, 273] width 280 height 11
drag, startPoint x: 413, startPoint y: 280, endPoint x: 477, endPoint y: 281, distance: 63.7
click at [477, 281] on li "Finally, they need high-quality VUCA skills, including skills for... perspectiv…" at bounding box center [477, 307] width 297 height 56
drag, startPoint x: 358, startPoint y: 292, endPoint x: 397, endPoint y: 289, distance: 38.3
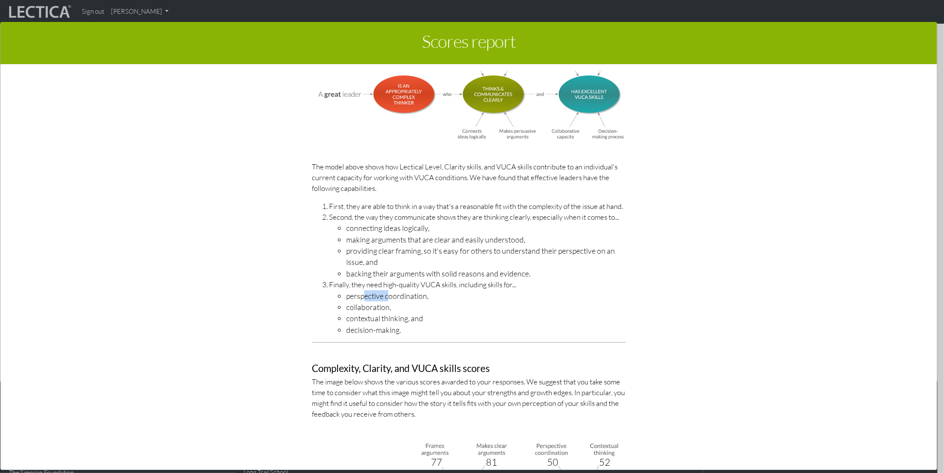
click at [396, 290] on li "perspective coordination," at bounding box center [486, 295] width 280 height 11
drag, startPoint x: 342, startPoint y: 301, endPoint x: 379, endPoint y: 304, distance: 37.1
click at [379, 304] on li "collaboration," at bounding box center [486, 307] width 280 height 11
drag, startPoint x: 352, startPoint y: 315, endPoint x: 391, endPoint y: 314, distance: 39.6
click at [390, 315] on li "contextual thinking, and" at bounding box center [486, 318] width 280 height 11
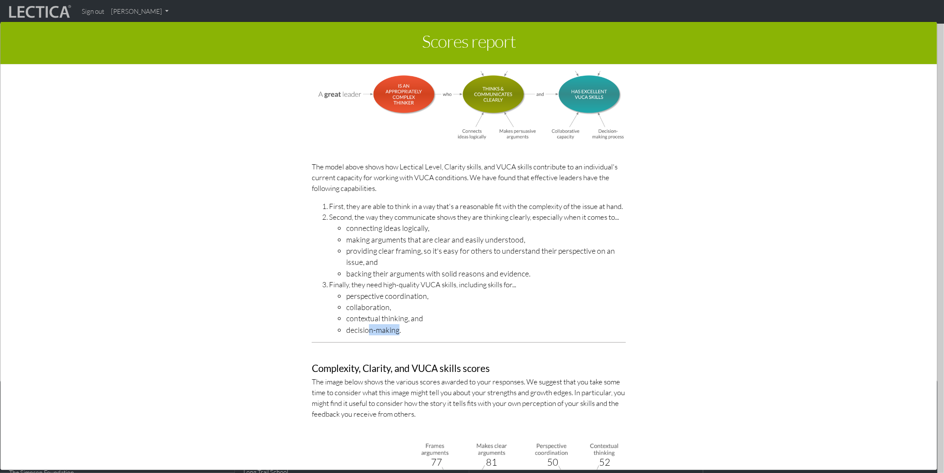
drag, startPoint x: 363, startPoint y: 326, endPoint x: 399, endPoint y: 324, distance: 35.8
click at [394, 326] on li "decision-making." at bounding box center [486, 329] width 280 height 11
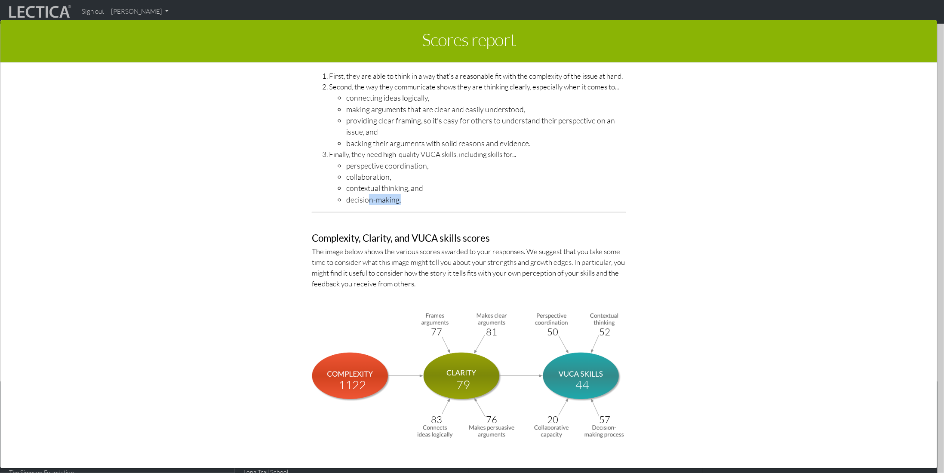
scroll to position [2784, 0]
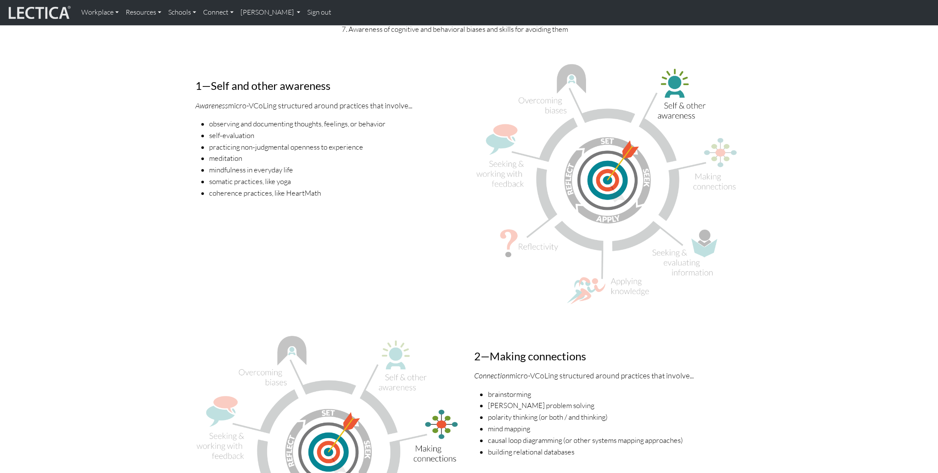
scroll to position [946, 0]
click at [222, 180] on li "somatic practices, like yoga" at bounding box center [336, 181] width 255 height 12
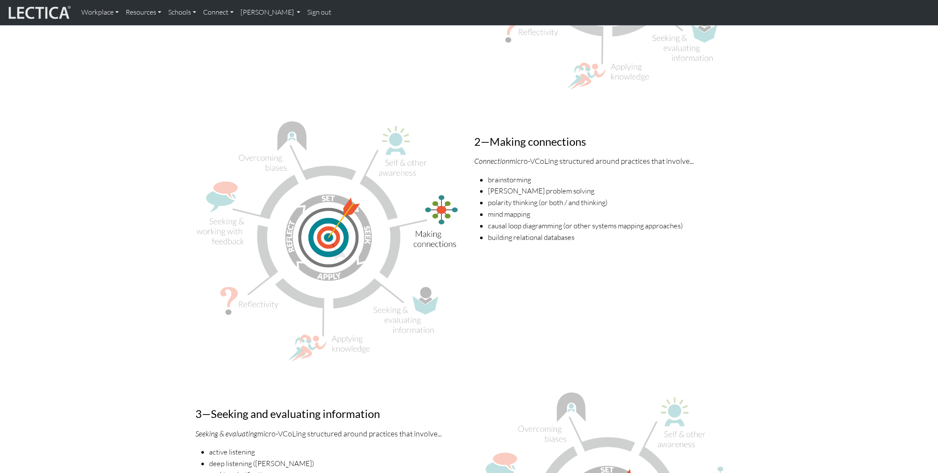
scroll to position [1161, 0]
drag, startPoint x: 501, startPoint y: 236, endPoint x: 508, endPoint y: 241, distance: 8.6
click at [508, 241] on div "2—Making connections Connection micro-VCoLing structured around practices that …" at bounding box center [608, 243] width 279 height 252
drag, startPoint x: 538, startPoint y: 235, endPoint x: 575, endPoint y: 234, distance: 37.4
click at [574, 235] on li "building relational databases" at bounding box center [615, 237] width 255 height 12
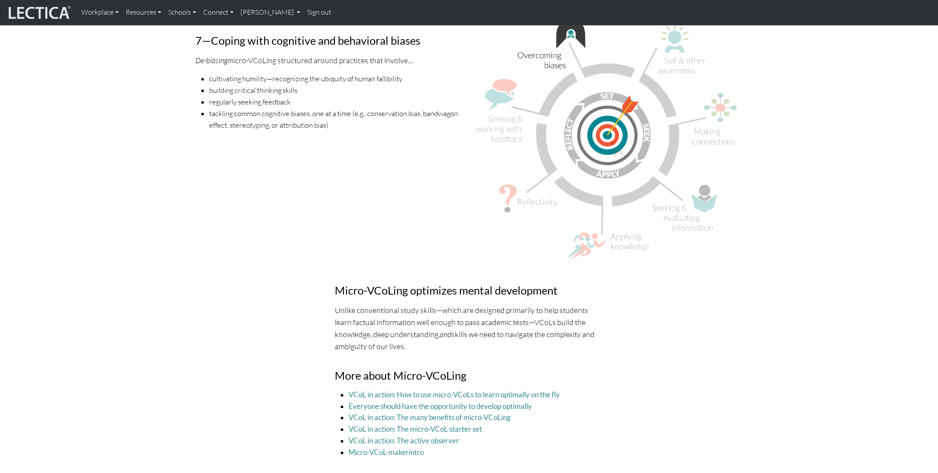
scroll to position [2796, 0]
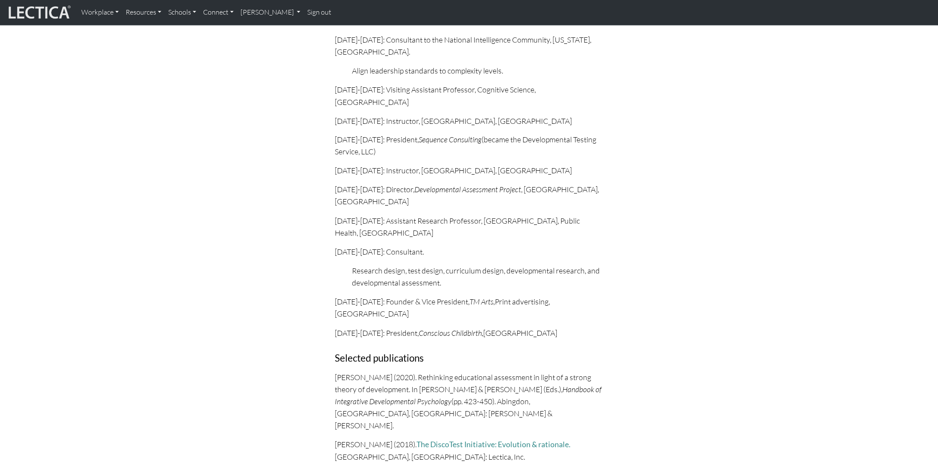
scroll to position [688, 0]
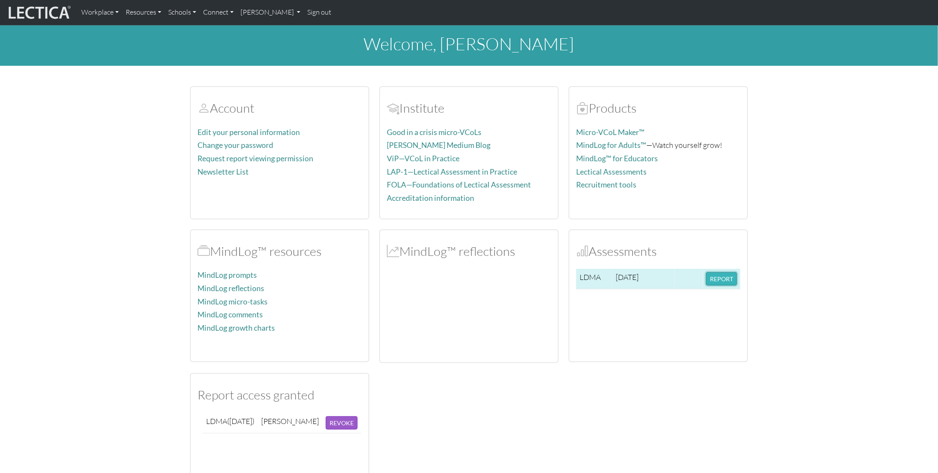
click at [725, 282] on button "REPORT" at bounding box center [721, 278] width 31 height 13
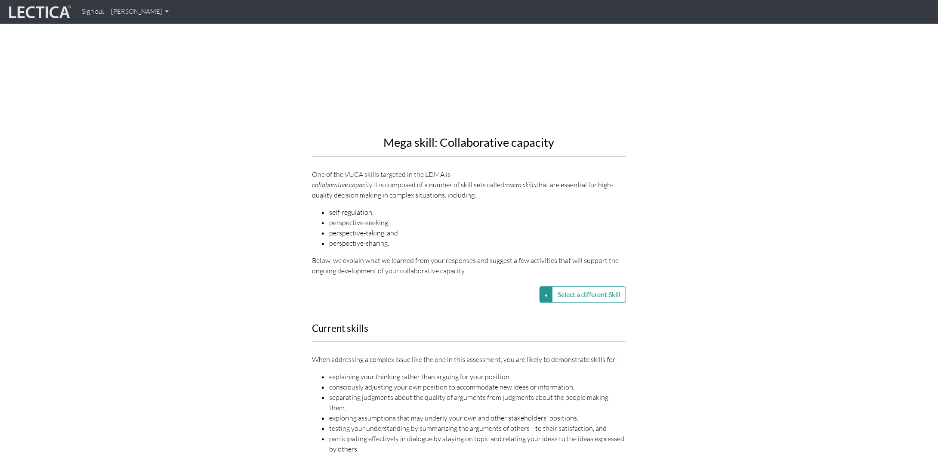
scroll to position [946, 0]
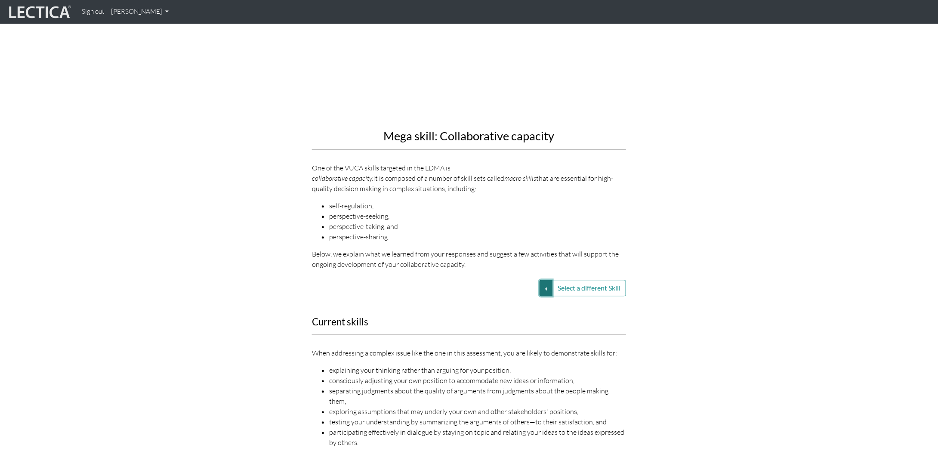
click at [542, 280] on button "Select a different Skill" at bounding box center [545, 288] width 13 height 16
click at [485, 283] on link "VUCA—Collaborative capacity" at bounding box center [485, 288] width 92 height 10
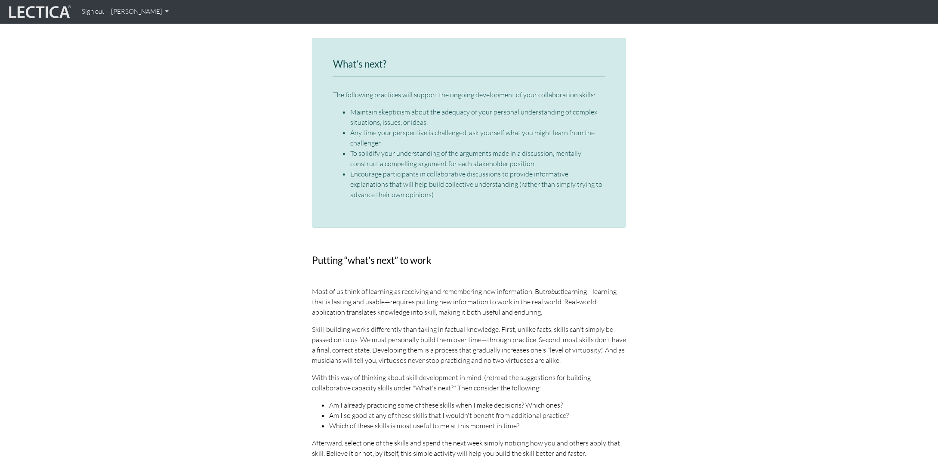
scroll to position [1118, 0]
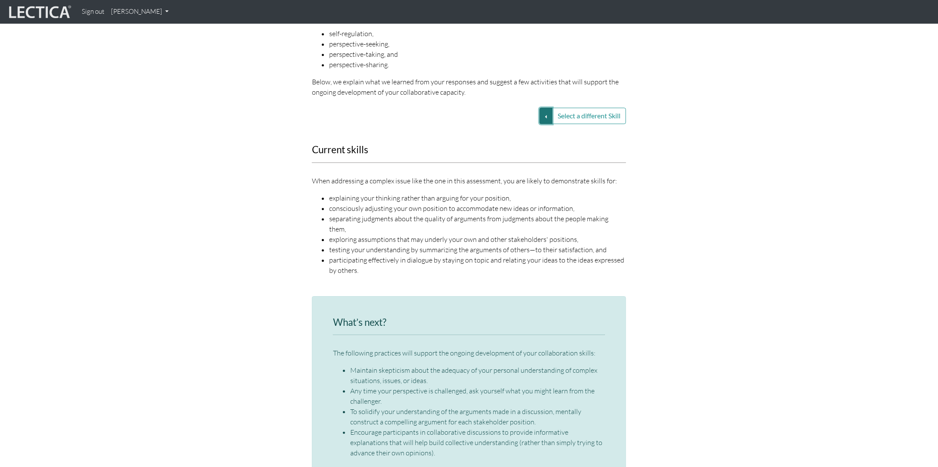
click at [541, 108] on button "Select a different Skill" at bounding box center [545, 116] width 13 height 16
click at [497, 121] on link "VUCA—Perspective coordination" at bounding box center [485, 126] width 92 height 10
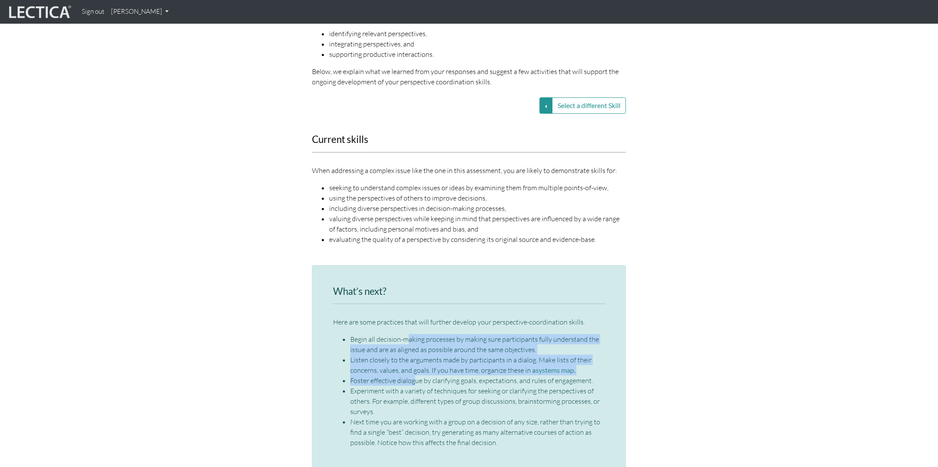
drag, startPoint x: 408, startPoint y: 317, endPoint x: 415, endPoint y: 360, distance: 43.1
click at [415, 360] on ul "Begin all decision-making processes by making sure participants fully understan…" at bounding box center [469, 391] width 272 height 114
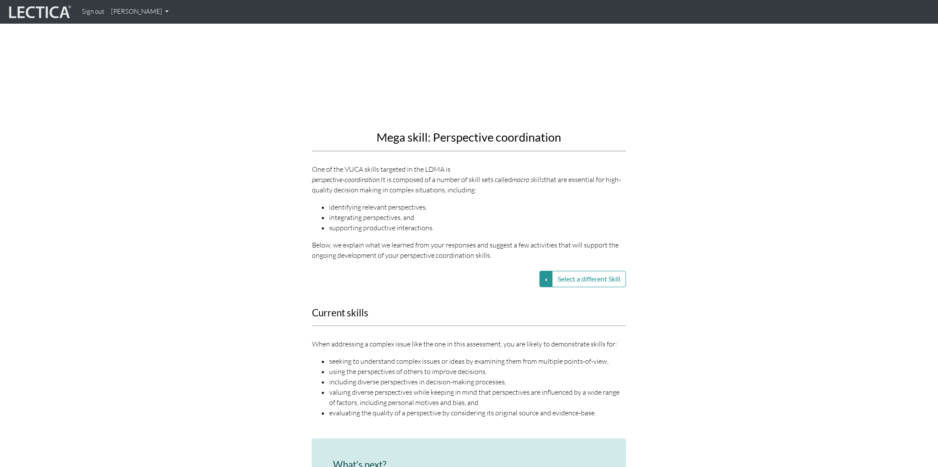
scroll to position [860, 0]
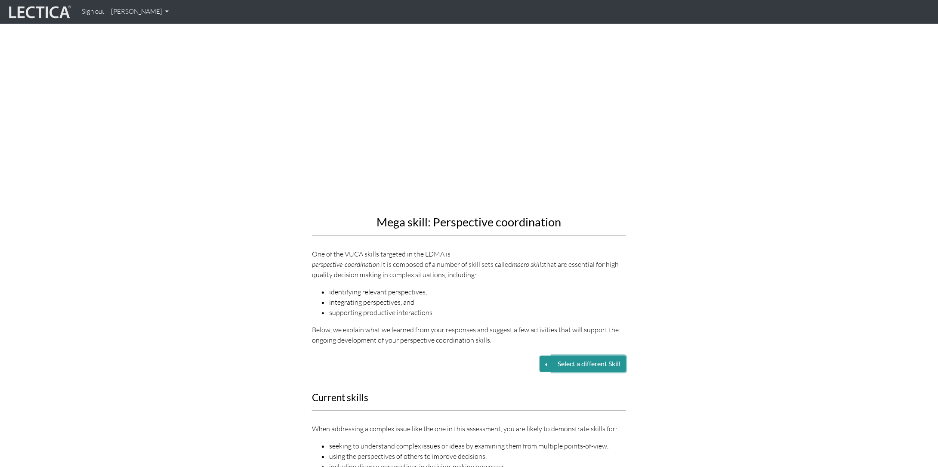
click at [569, 355] on button "Select a different Skill" at bounding box center [589, 363] width 74 height 16
click at [545, 355] on button "Select a different Skill" at bounding box center [545, 363] width 13 height 16
click at [494, 359] on link "VUCA—Collaborative capacity" at bounding box center [485, 364] width 92 height 10
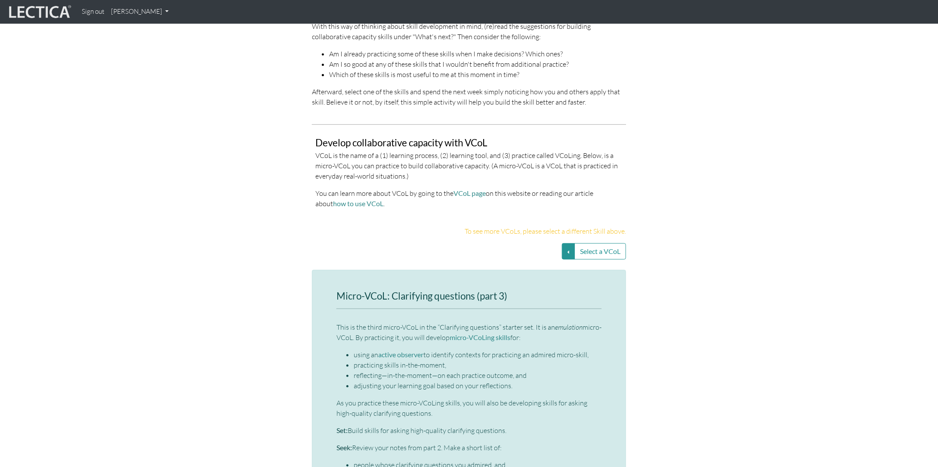
scroll to position [1763, 0]
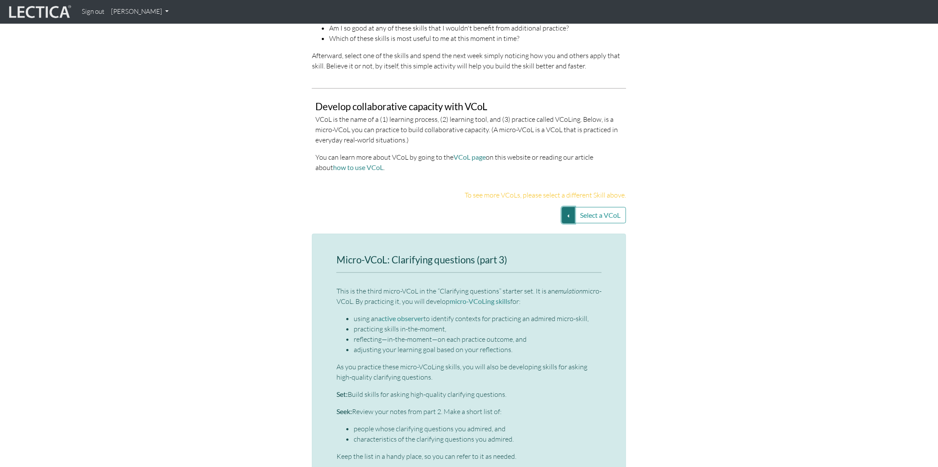
click at [565, 207] on button "Select a VCoL" at bounding box center [568, 215] width 13 height 16
click at [520, 221] on link "Clarifying questions (SS1)" at bounding box center [495, 226] width 116 height 10
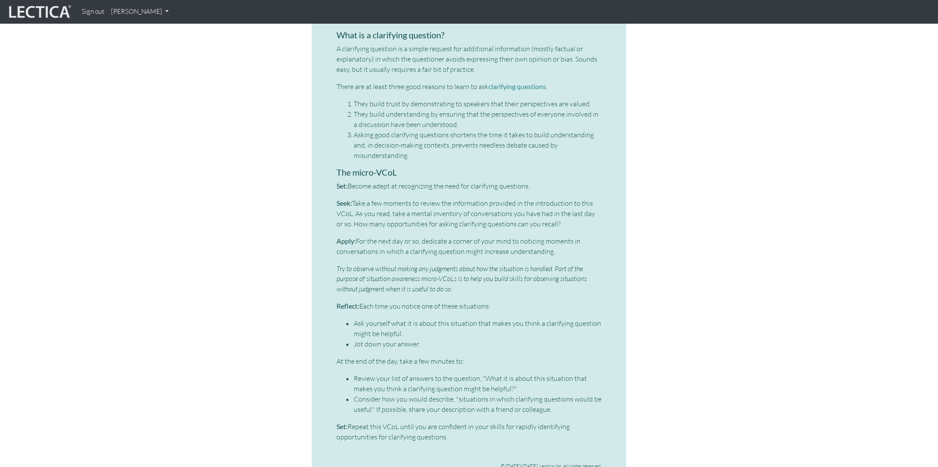
scroll to position [2194, 0]
